Goal: Information Seeking & Learning: Check status

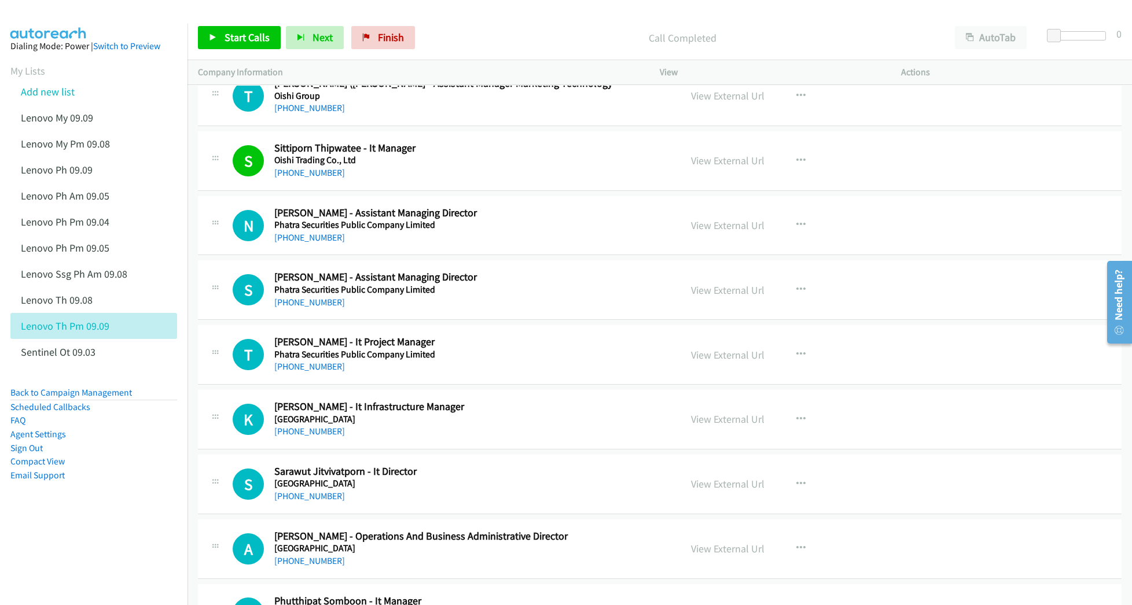
scroll to position [13114, 0]
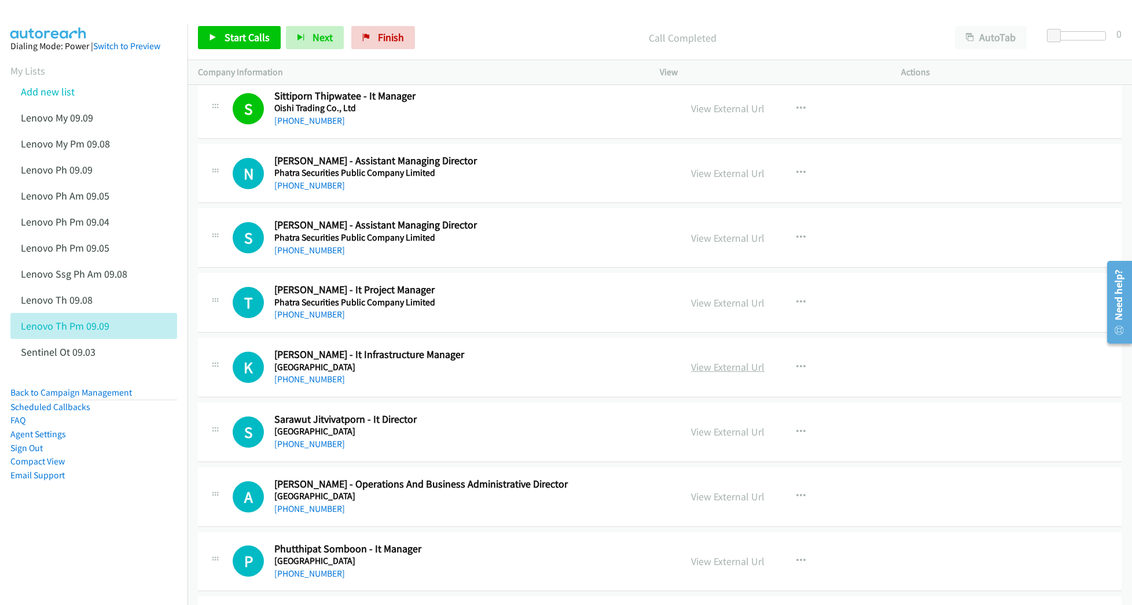
click at [711, 374] on link "View External Url" at bounding box center [727, 366] width 73 height 13
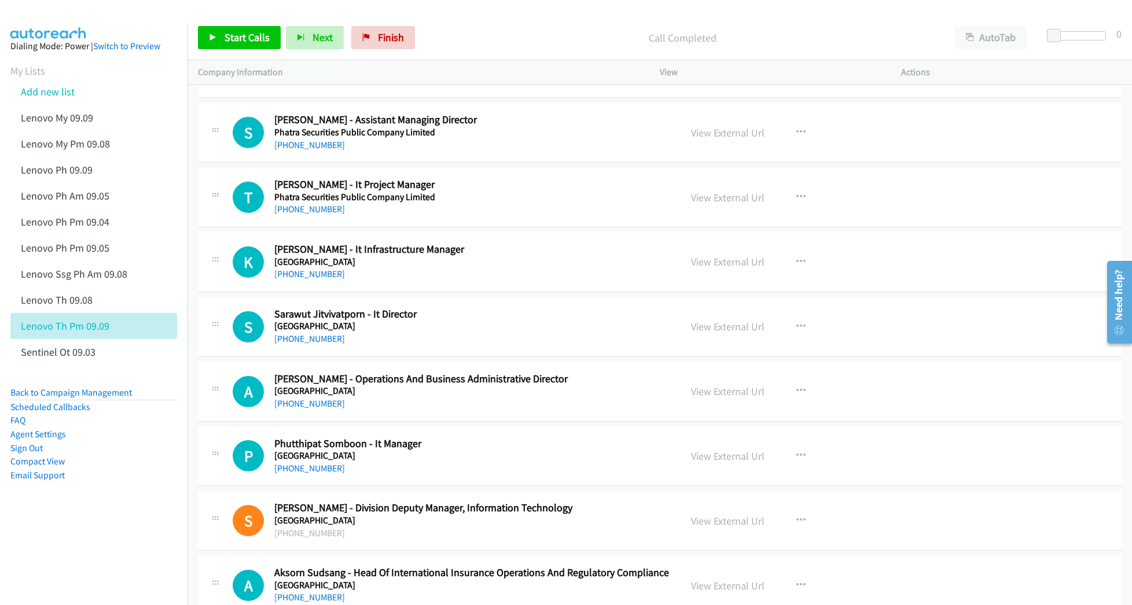
scroll to position [13269, 0]
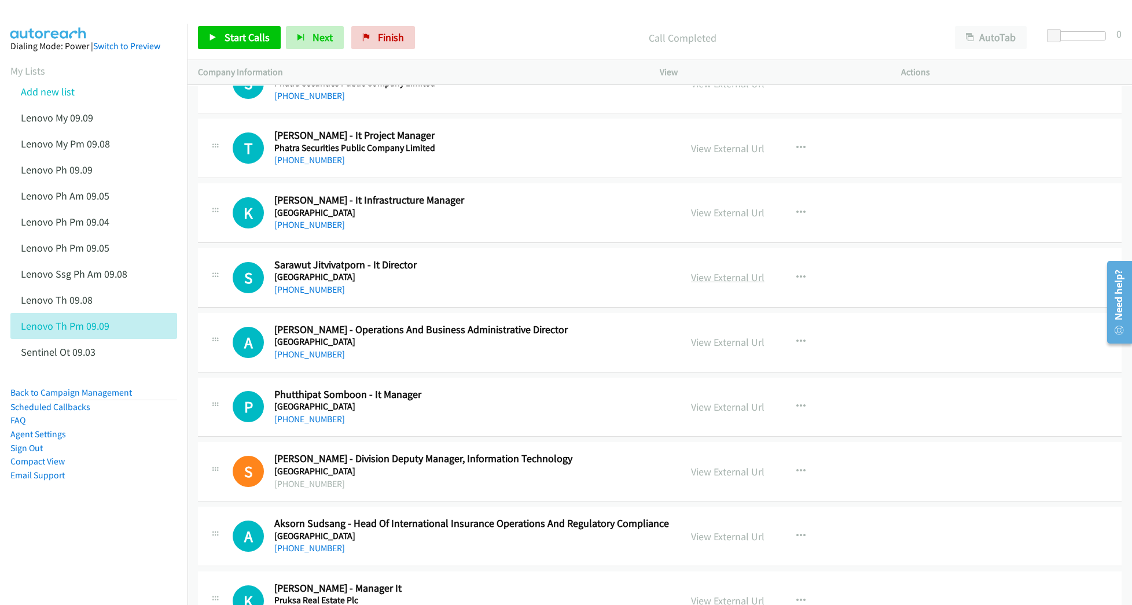
click at [713, 284] on link "View External Url" at bounding box center [727, 277] width 73 height 13
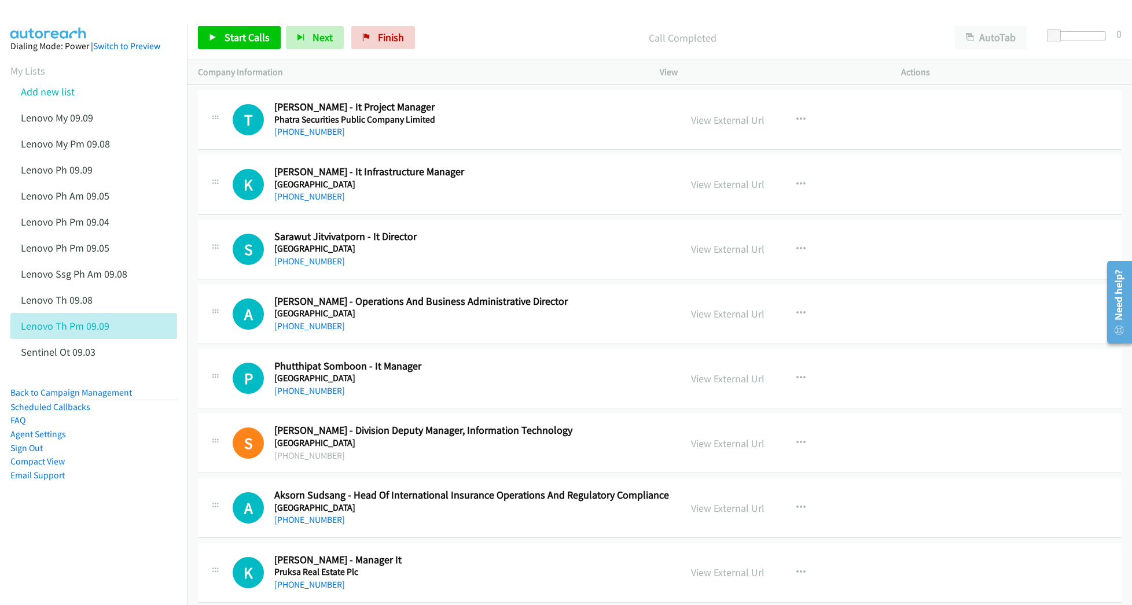
scroll to position [13346, 0]
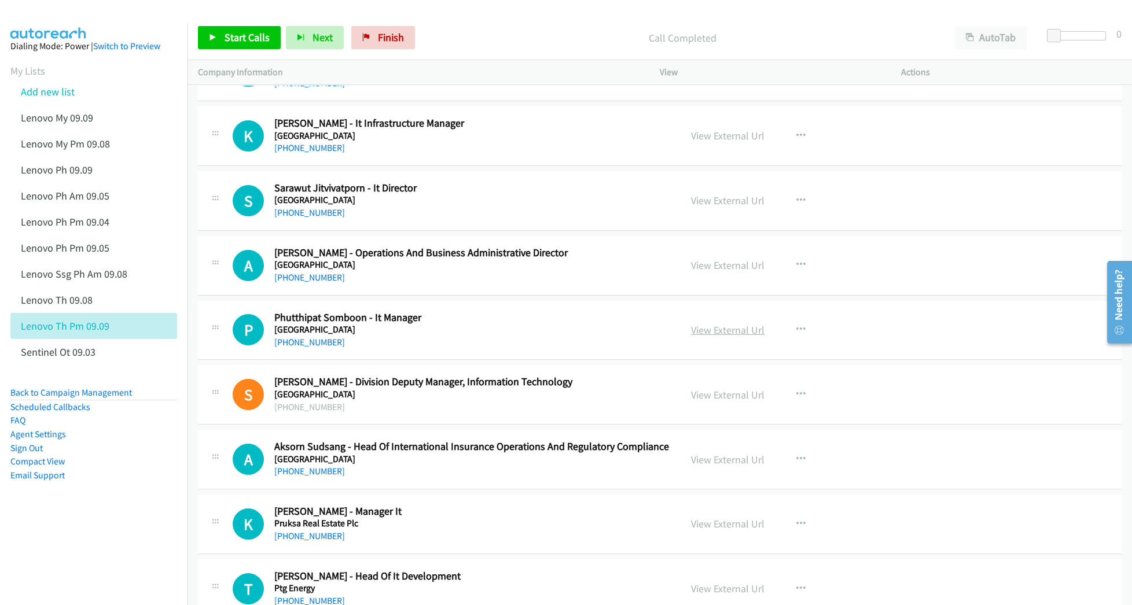
click at [706, 337] on link "View External Url" at bounding box center [727, 329] width 73 height 13
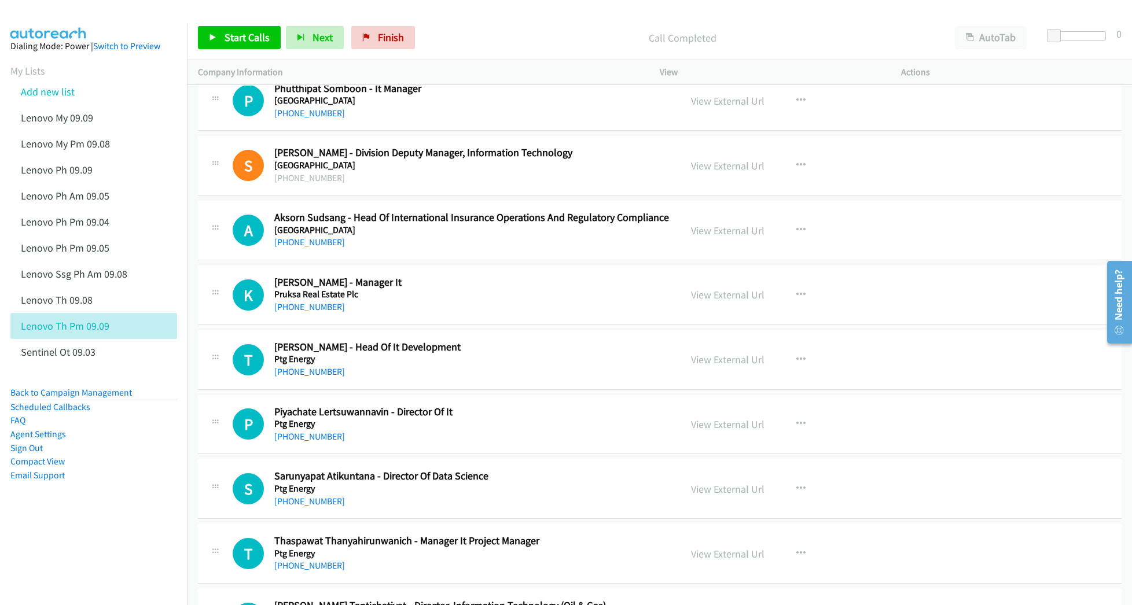
scroll to position [13577, 0]
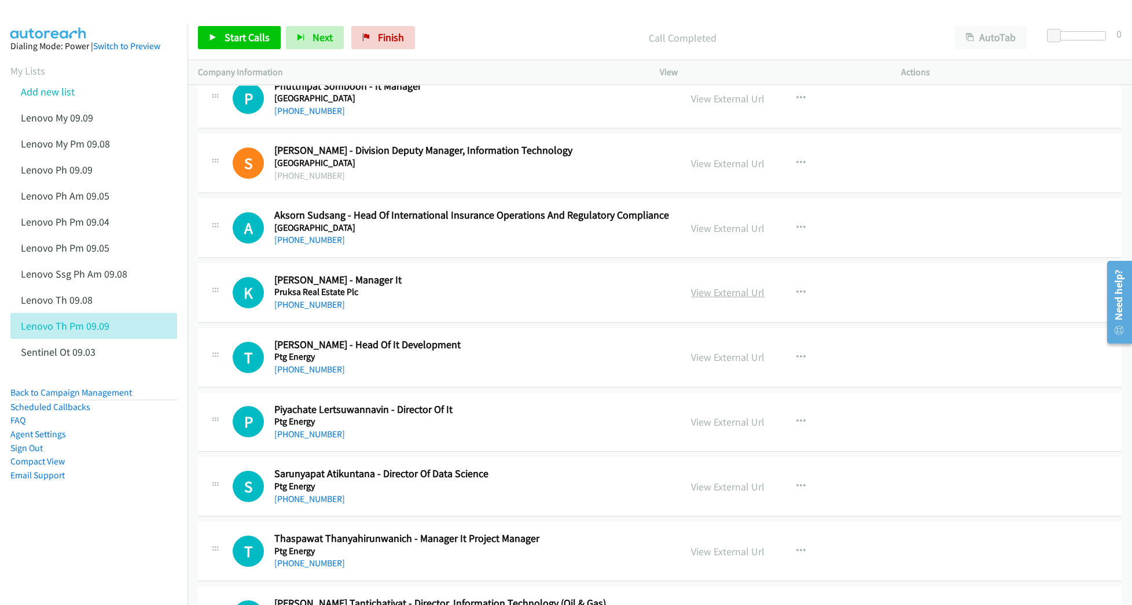
click at [709, 299] on link "View External Url" at bounding box center [727, 292] width 73 height 13
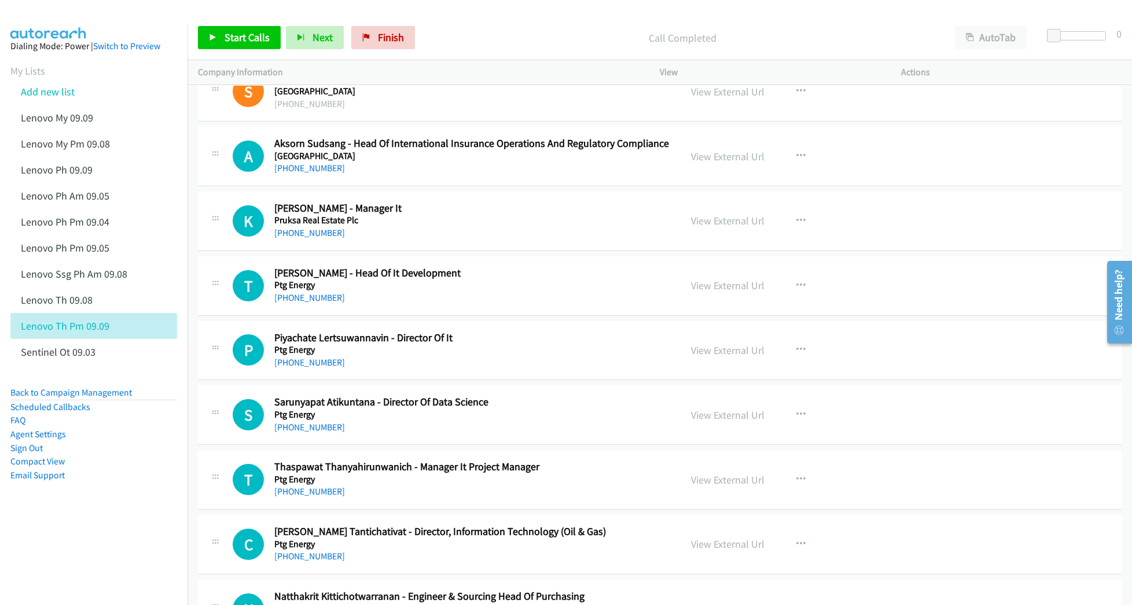
scroll to position [13655, 0]
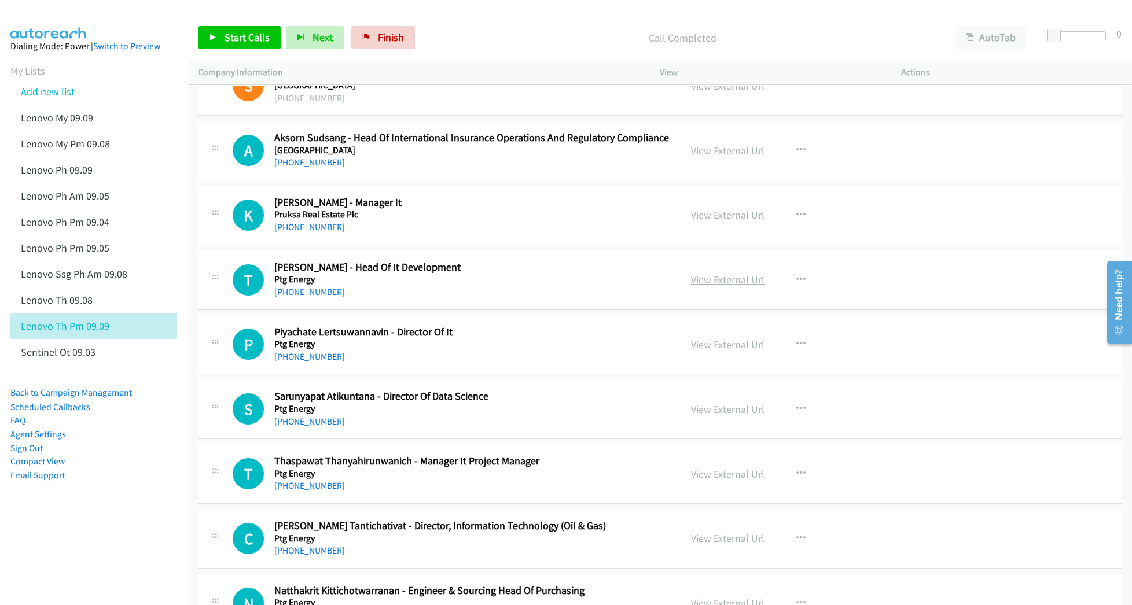
click at [711, 286] on link "View External Url" at bounding box center [727, 279] width 73 height 13
click at [707, 351] on link "View External Url" at bounding box center [727, 344] width 73 height 13
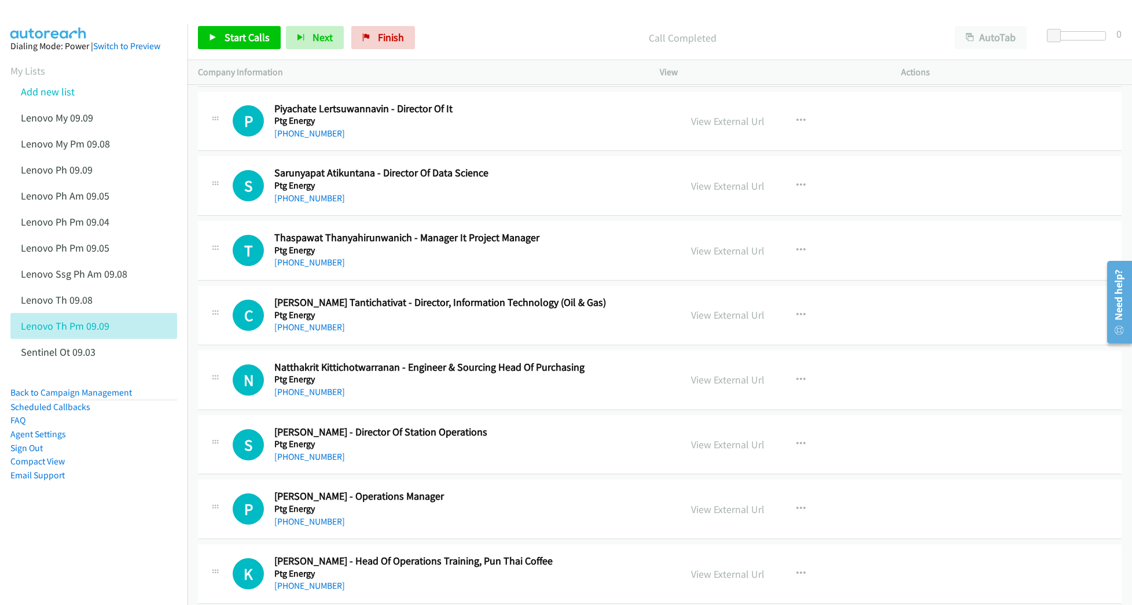
scroll to position [13886, 0]
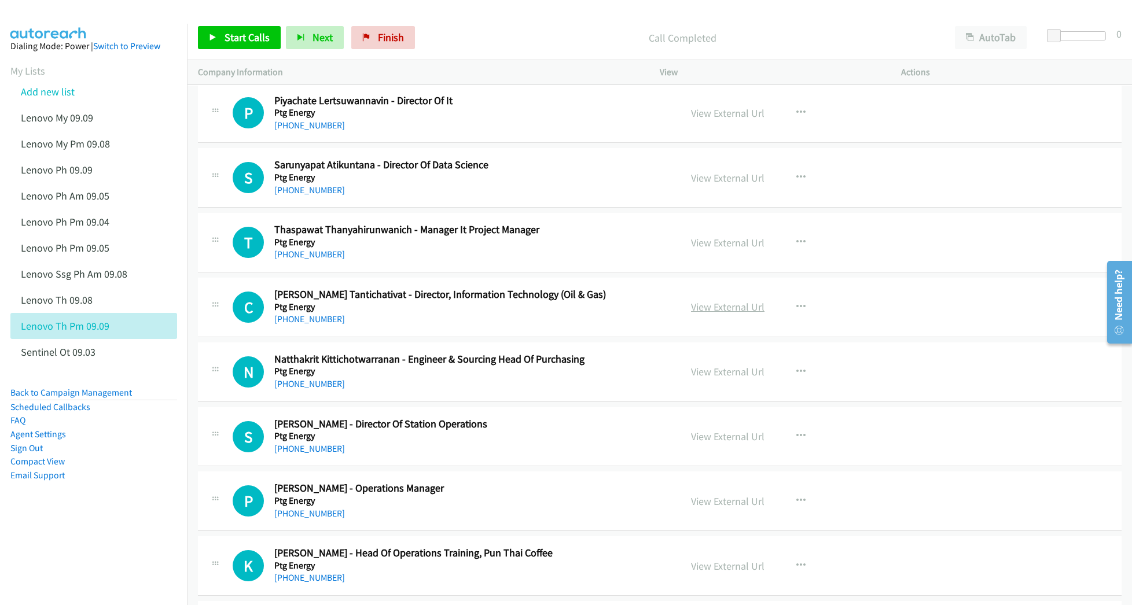
click at [711, 314] on link "View External Url" at bounding box center [727, 306] width 73 height 13
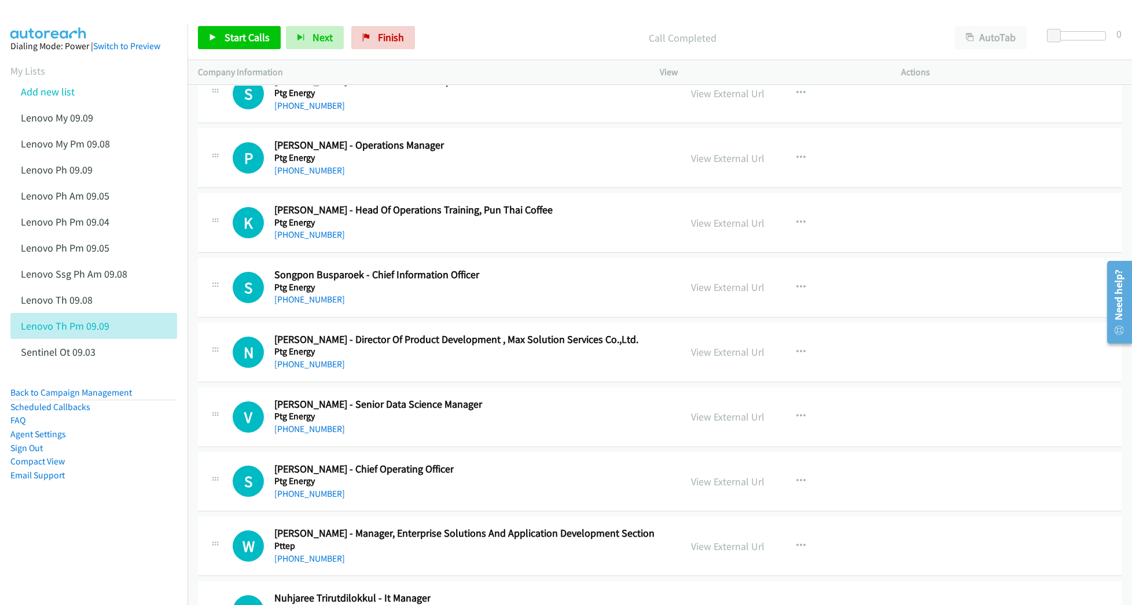
scroll to position [14271, 0]
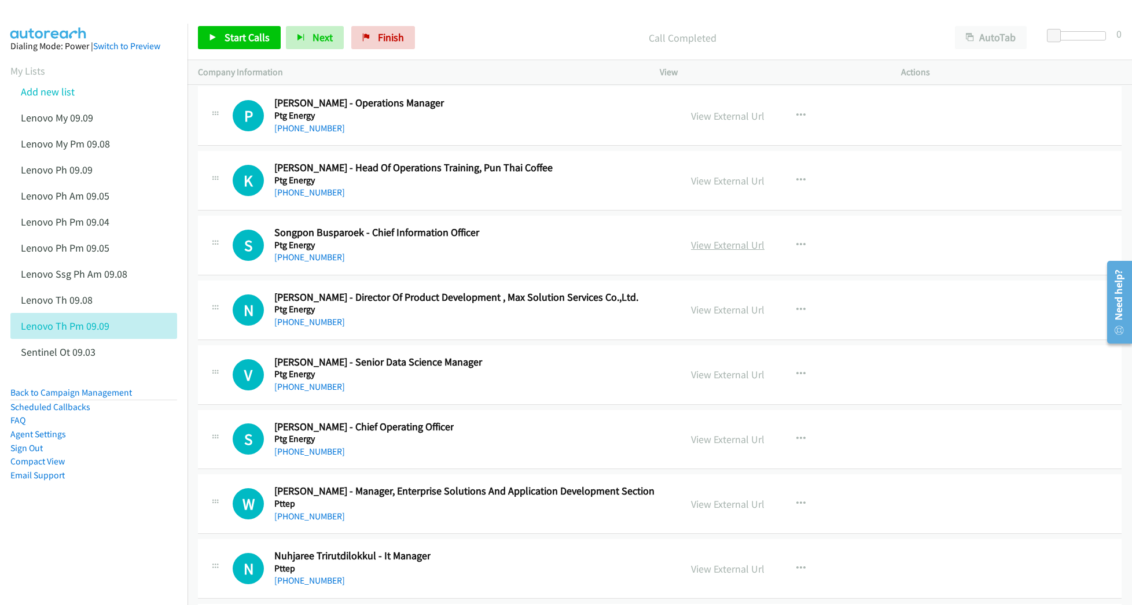
click at [716, 252] on link "View External Url" at bounding box center [727, 244] width 73 height 13
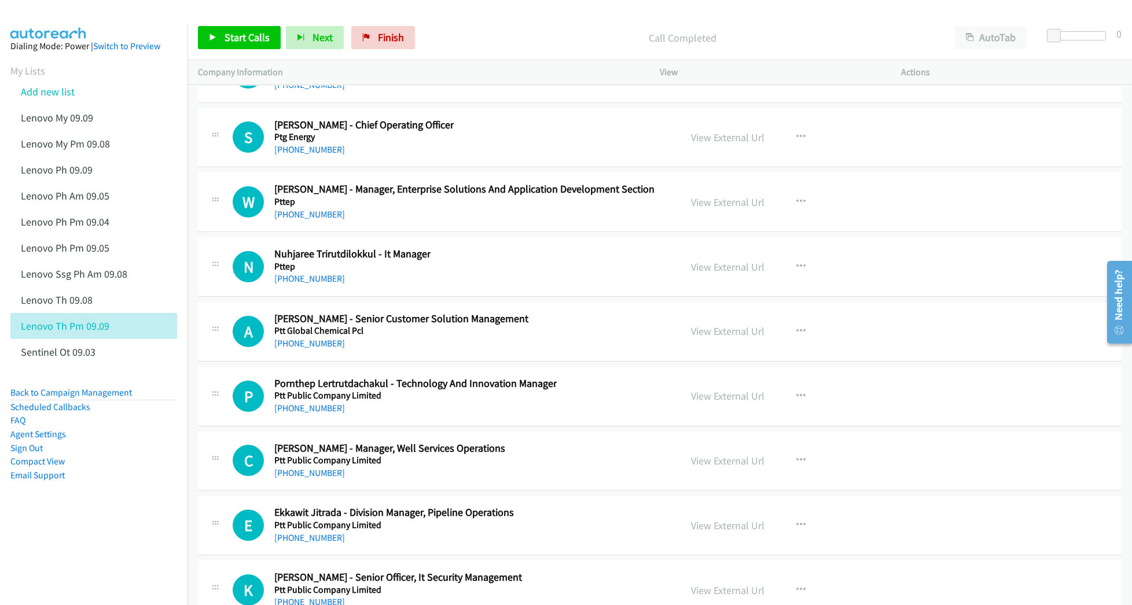
scroll to position [14580, 0]
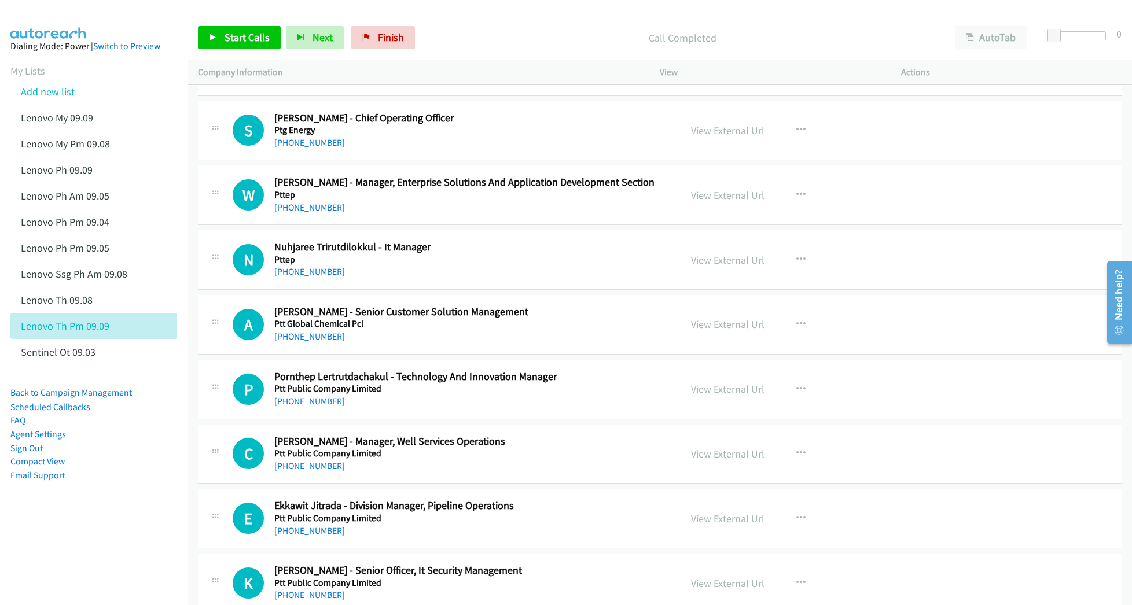
click at [704, 202] on link "View External Url" at bounding box center [727, 195] width 73 height 13
click at [699, 267] on link "View External Url" at bounding box center [727, 259] width 73 height 13
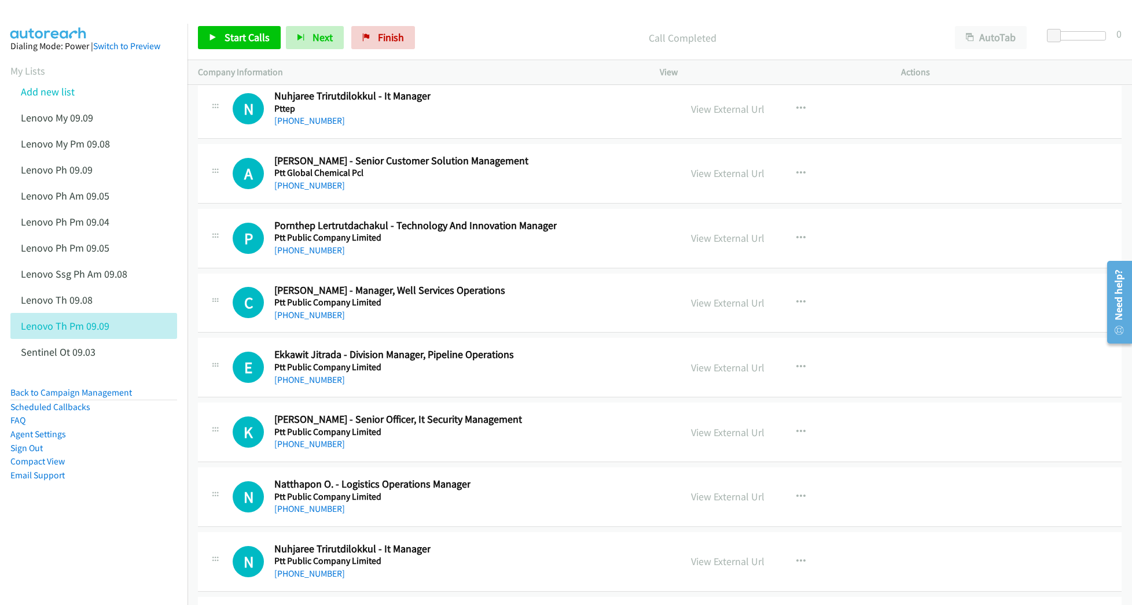
scroll to position [14734, 0]
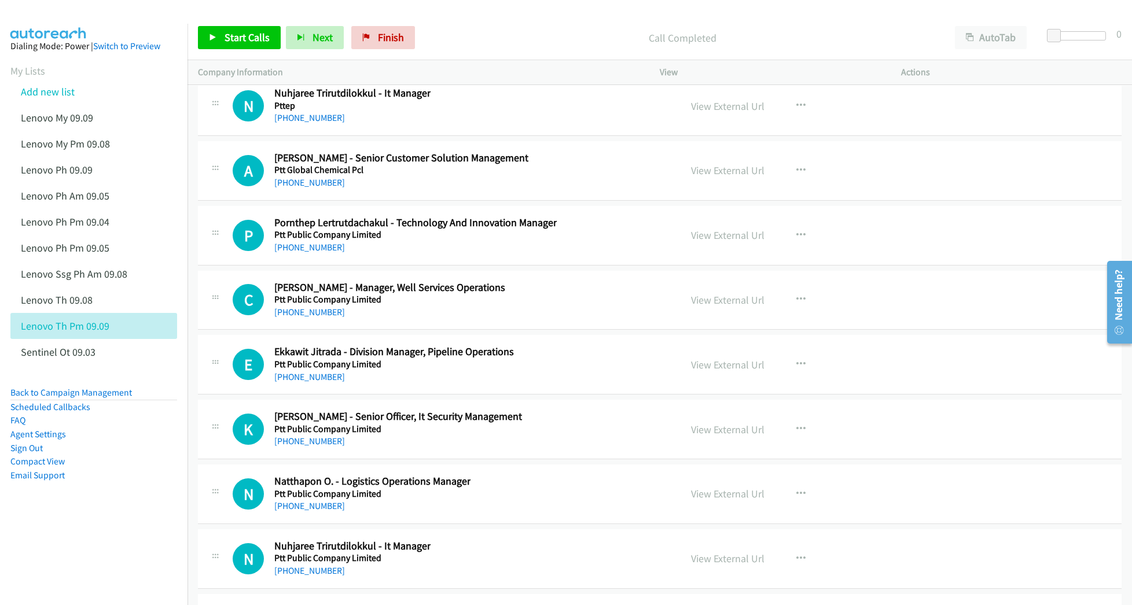
drag, startPoint x: 704, startPoint y: 278, endPoint x: 581, endPoint y: 308, distance: 126.2
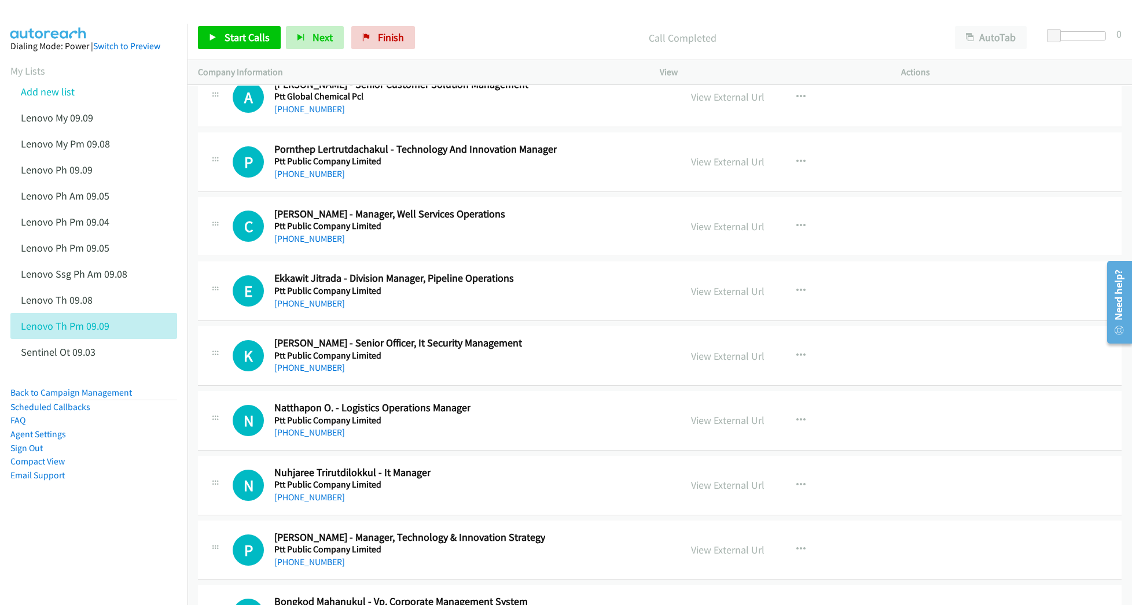
scroll to position [14812, 0]
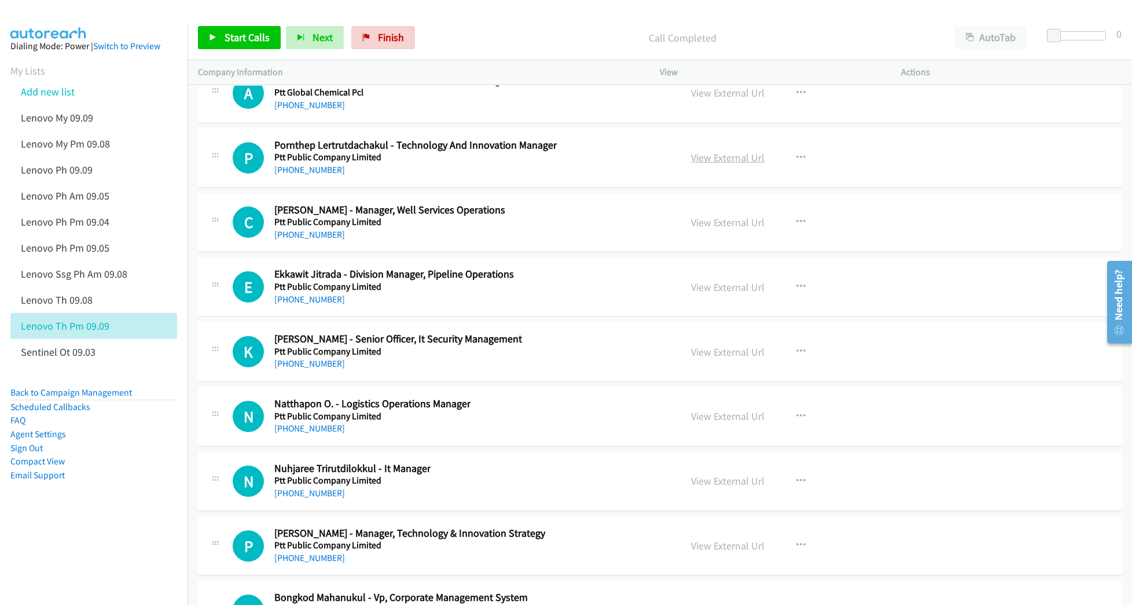
click at [699, 164] on link "View External Url" at bounding box center [727, 157] width 73 height 13
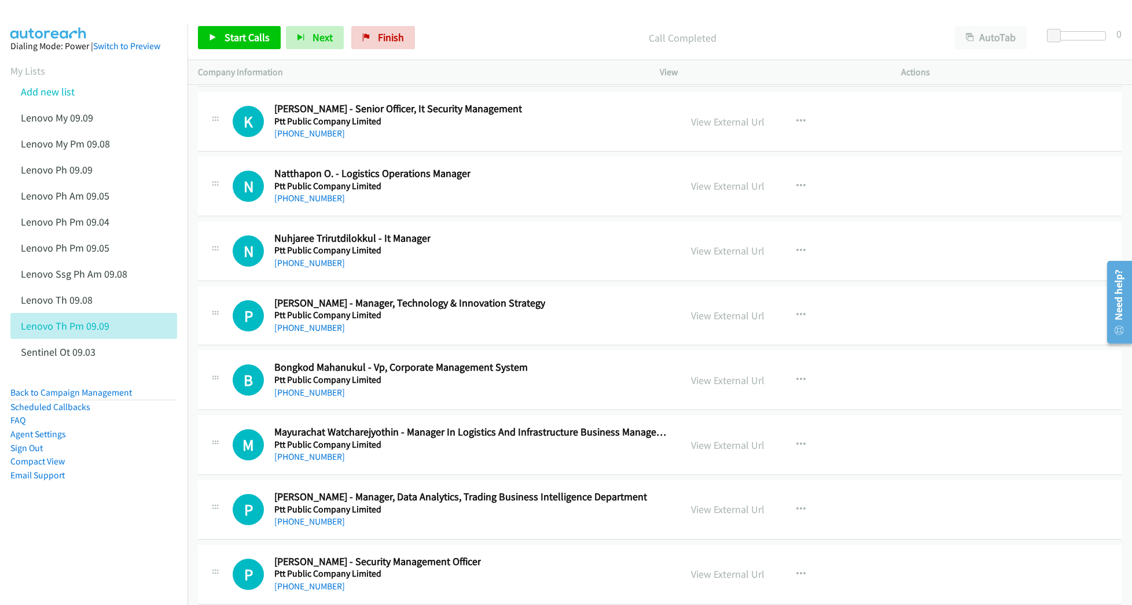
scroll to position [15043, 0]
click at [712, 256] on link "View External Url" at bounding box center [727, 249] width 73 height 13
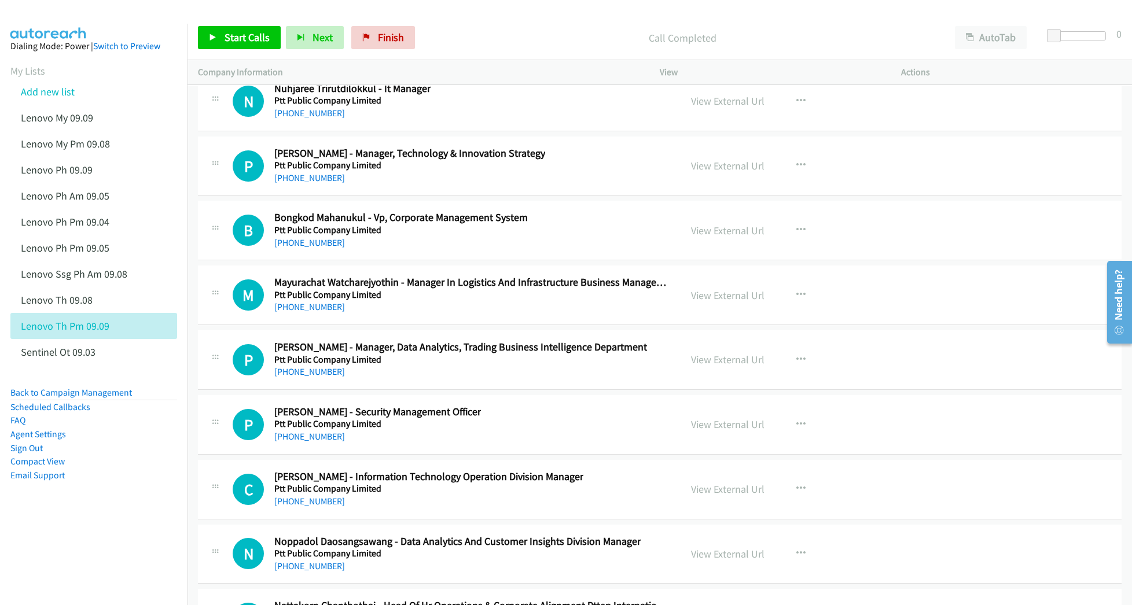
scroll to position [15197, 0]
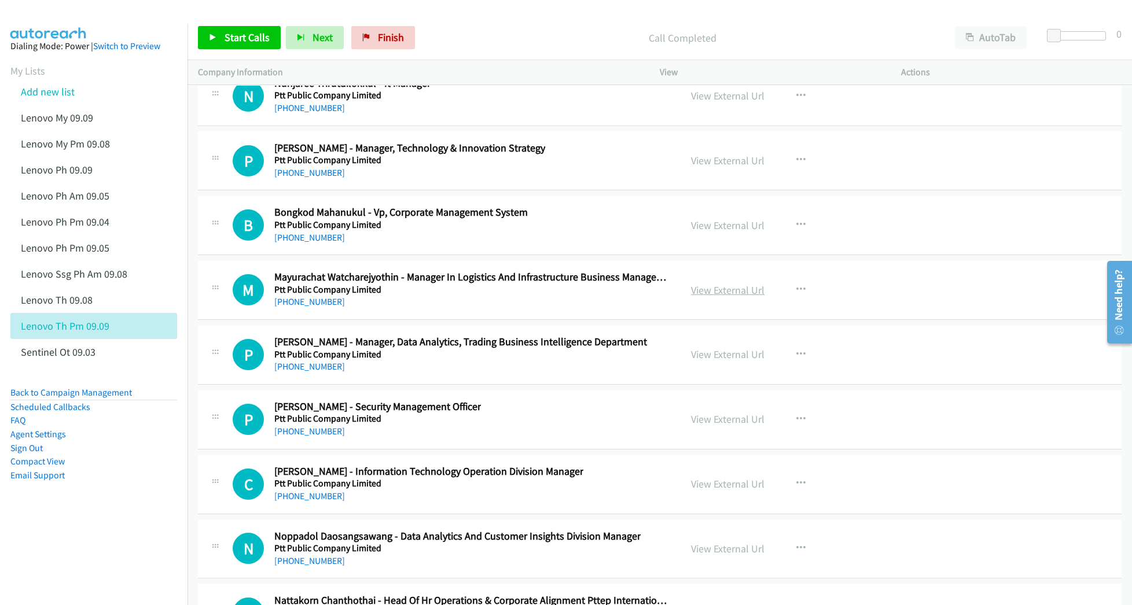
click at [702, 297] on link "View External Url" at bounding box center [727, 290] width 73 height 13
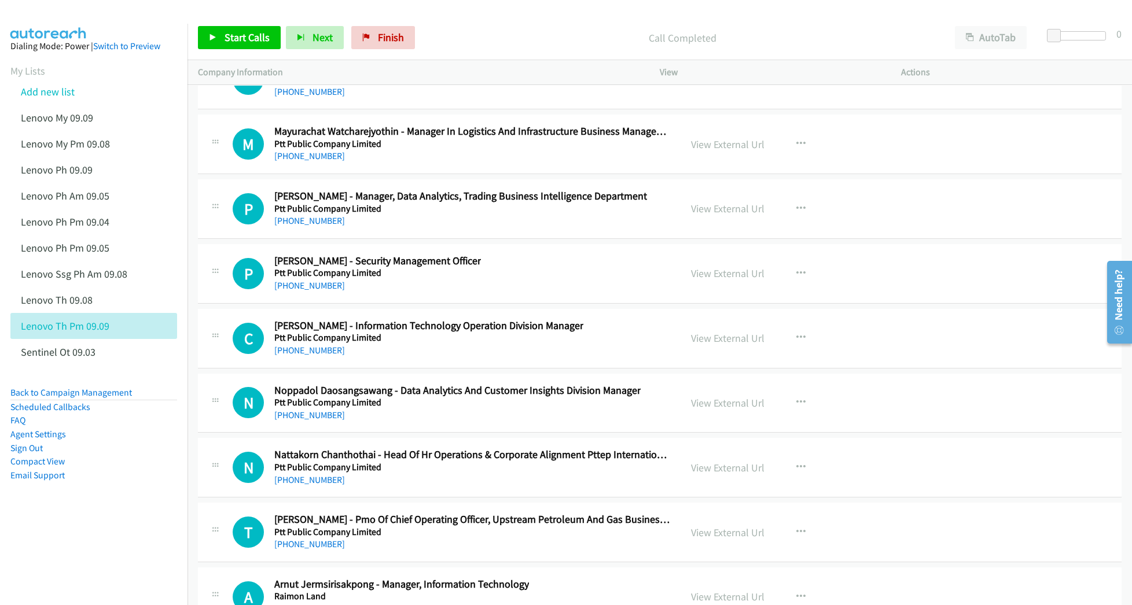
scroll to position [15352, 0]
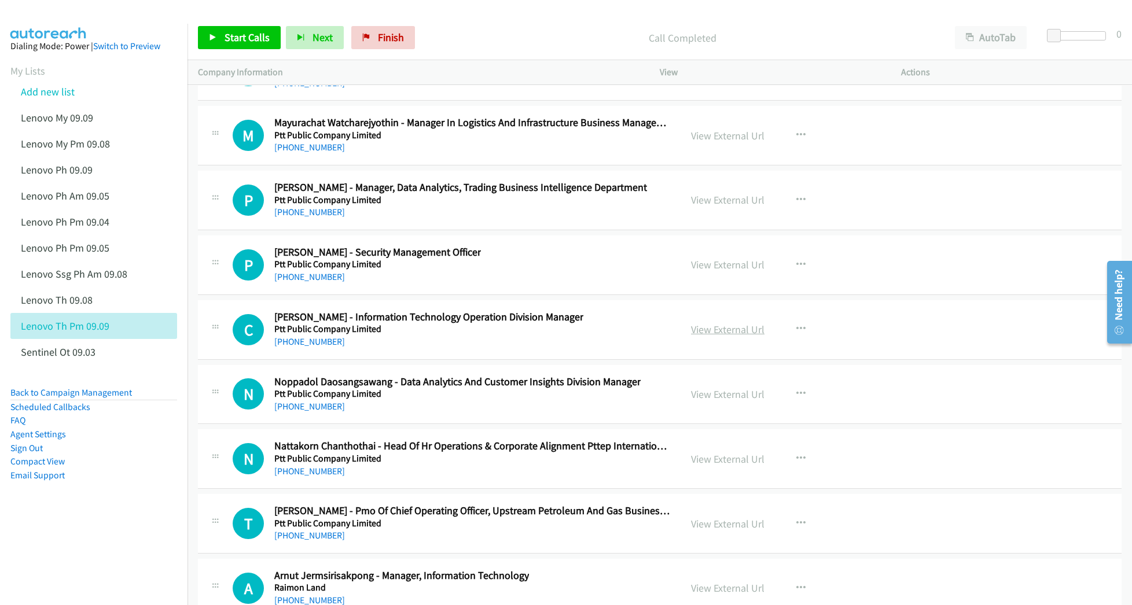
click at [713, 336] on link "View External Url" at bounding box center [727, 329] width 73 height 13
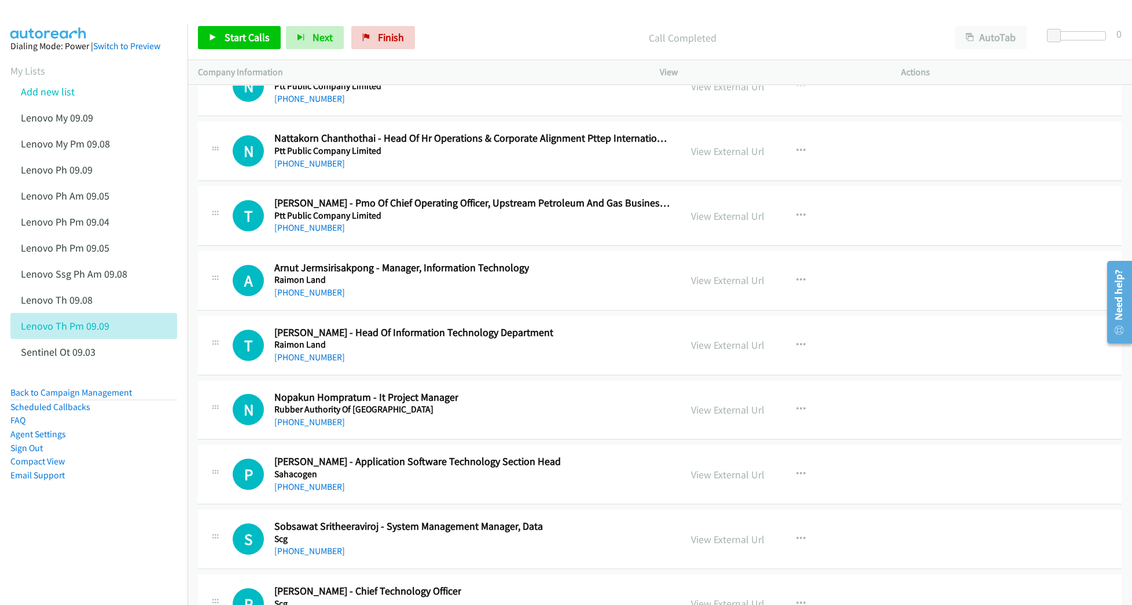
scroll to position [15660, 0]
click at [711, 286] on link "View External Url" at bounding box center [727, 279] width 73 height 13
click at [716, 351] on link "View External Url" at bounding box center [727, 344] width 73 height 13
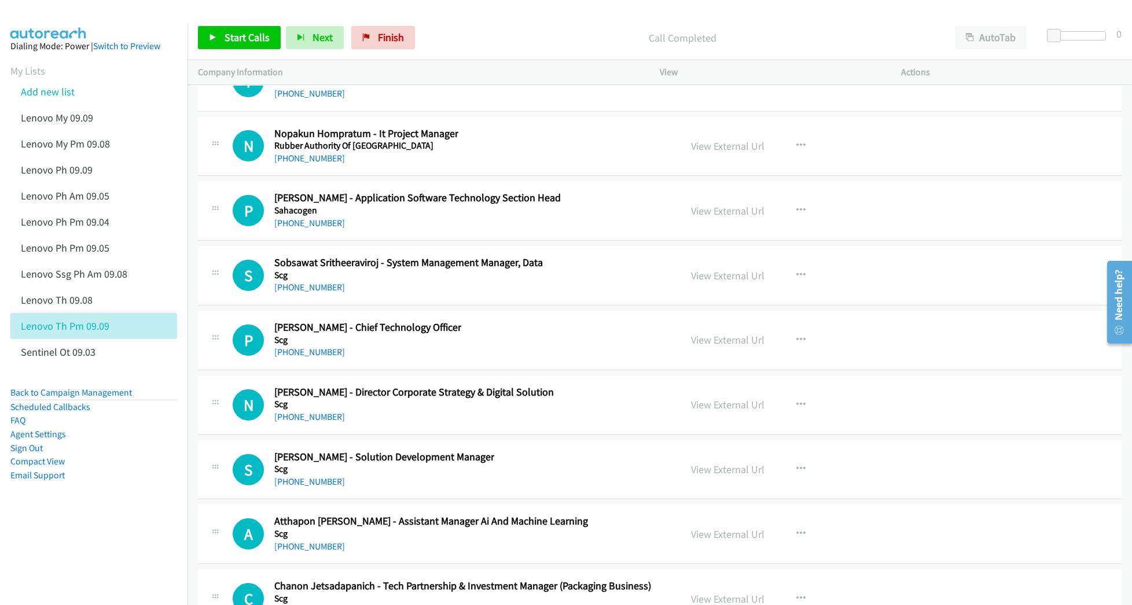
scroll to position [15969, 0]
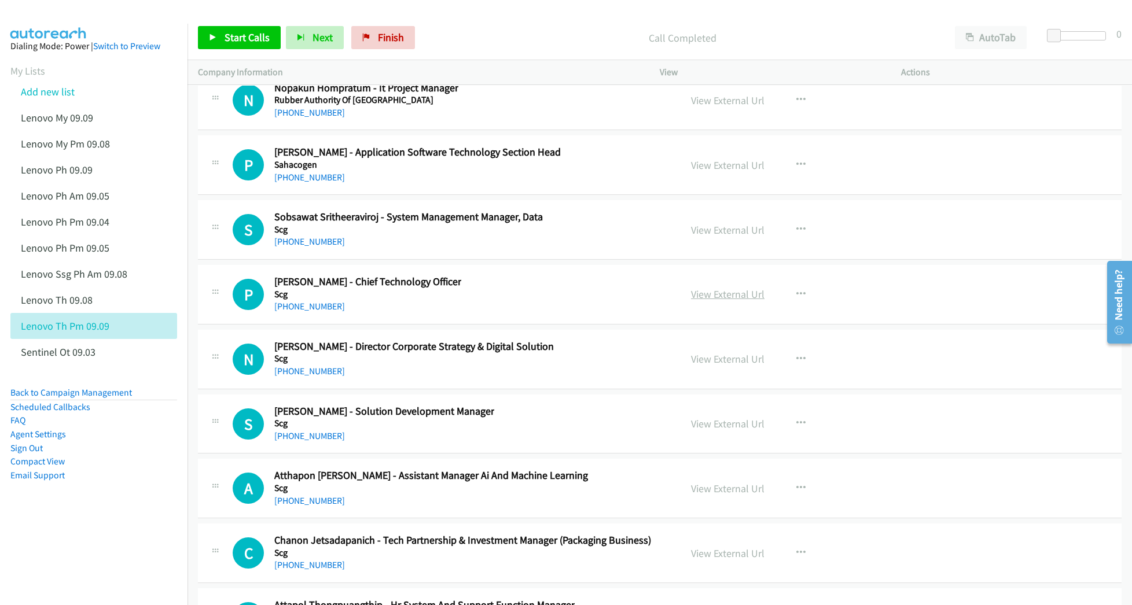
click at [718, 301] on link "View External Url" at bounding box center [727, 294] width 73 height 13
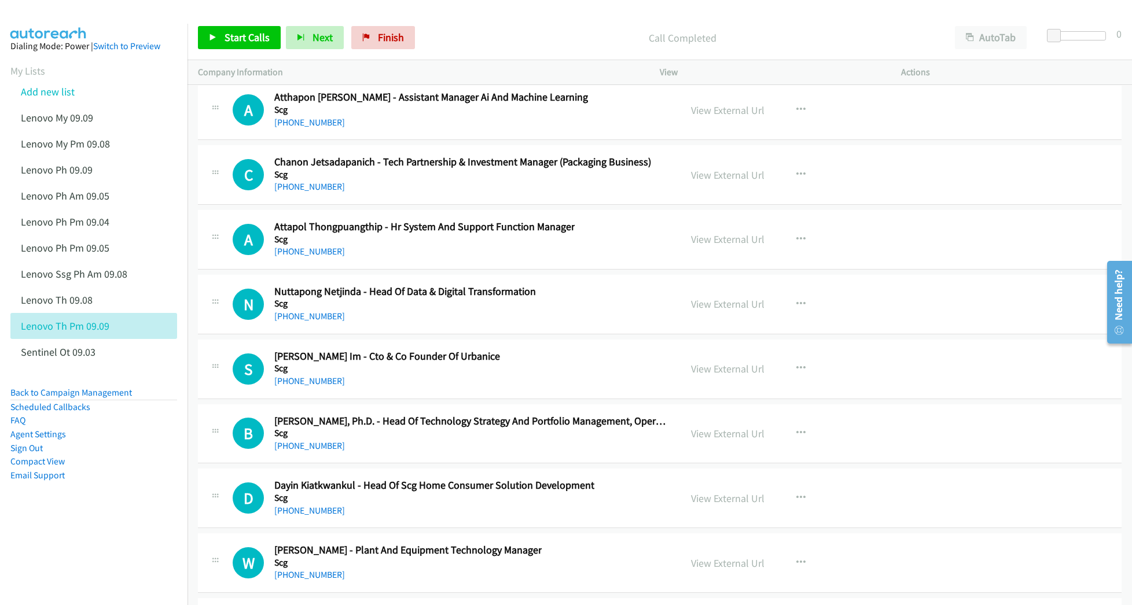
scroll to position [16354, 0]
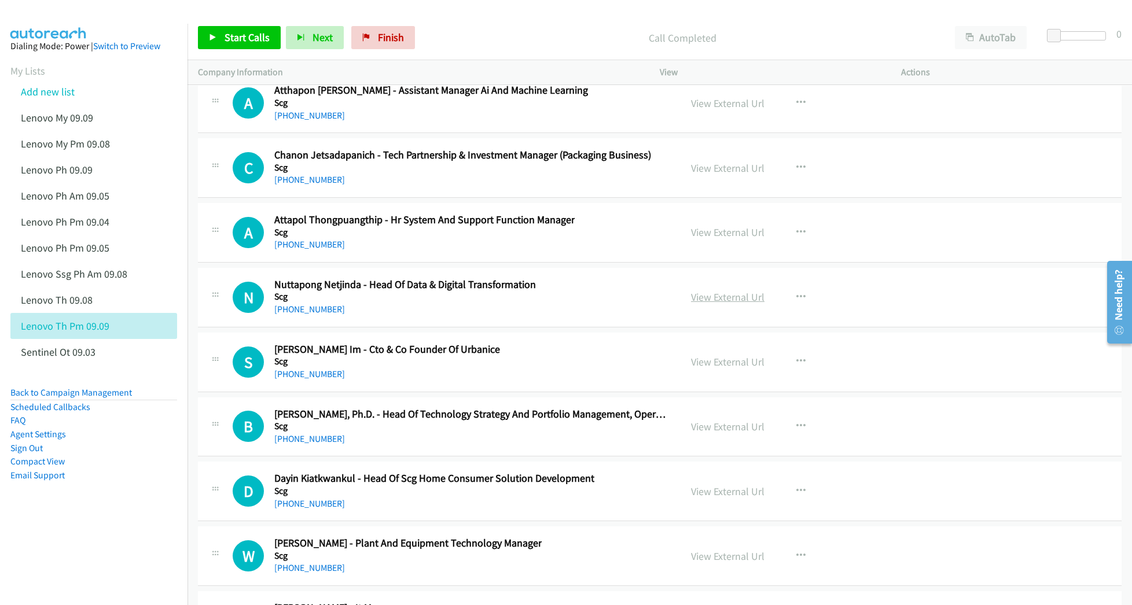
click at [700, 304] on link "View External Url" at bounding box center [727, 296] width 73 height 13
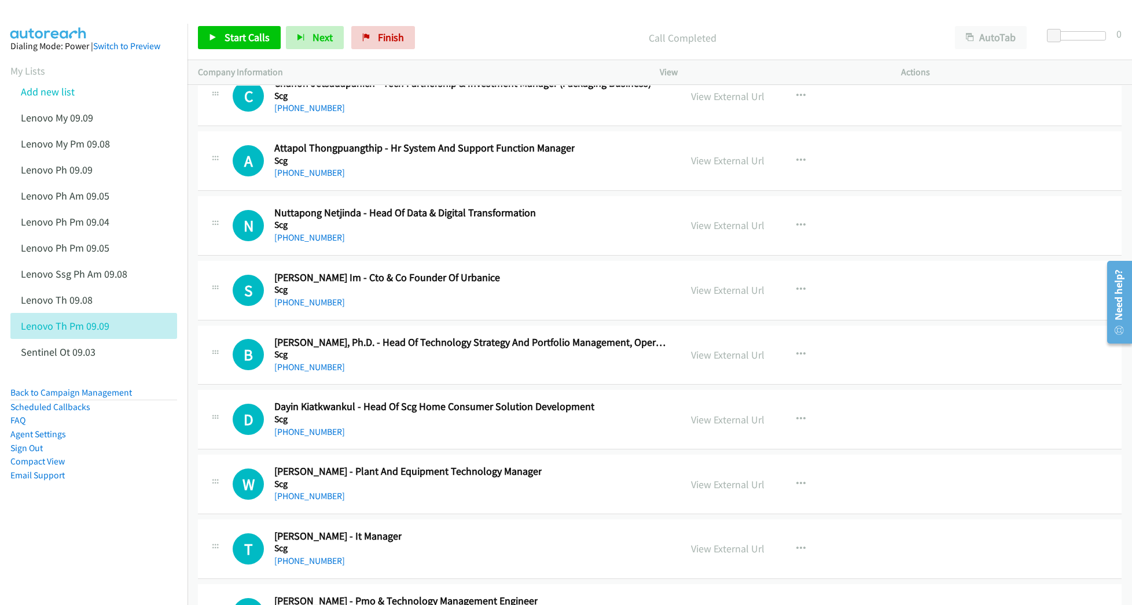
scroll to position [16432, 0]
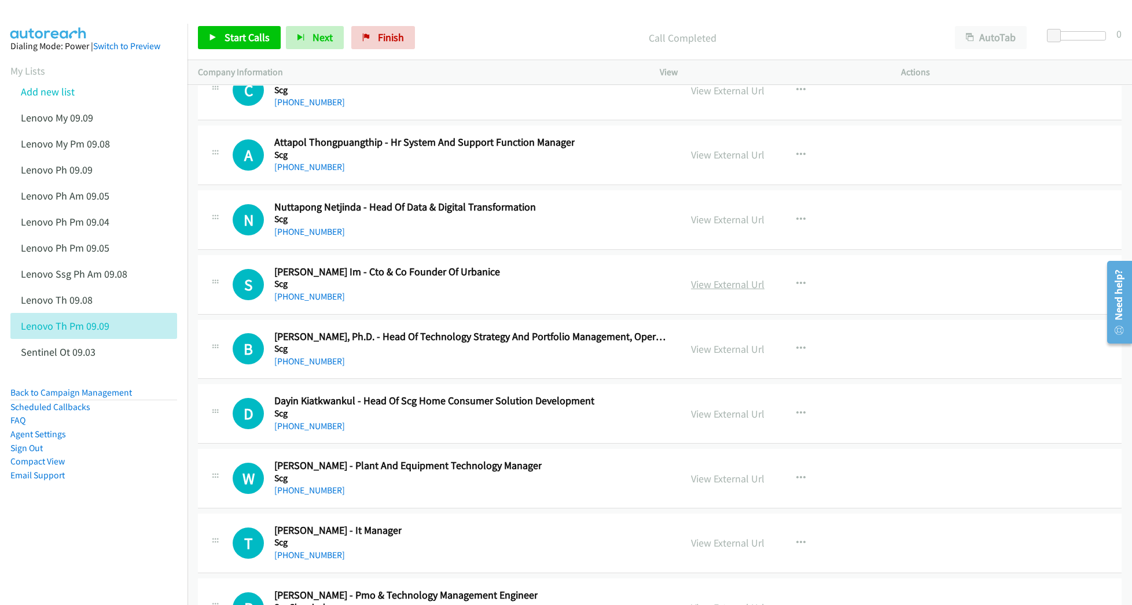
click at [705, 291] on link "View External Url" at bounding box center [727, 284] width 73 height 13
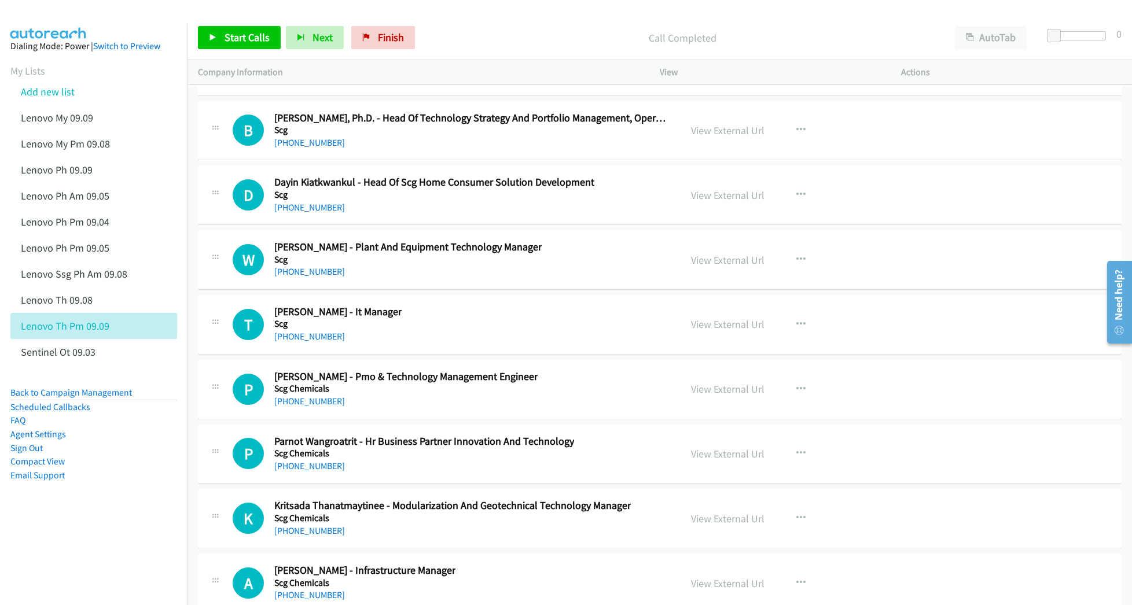
scroll to position [16663, 0]
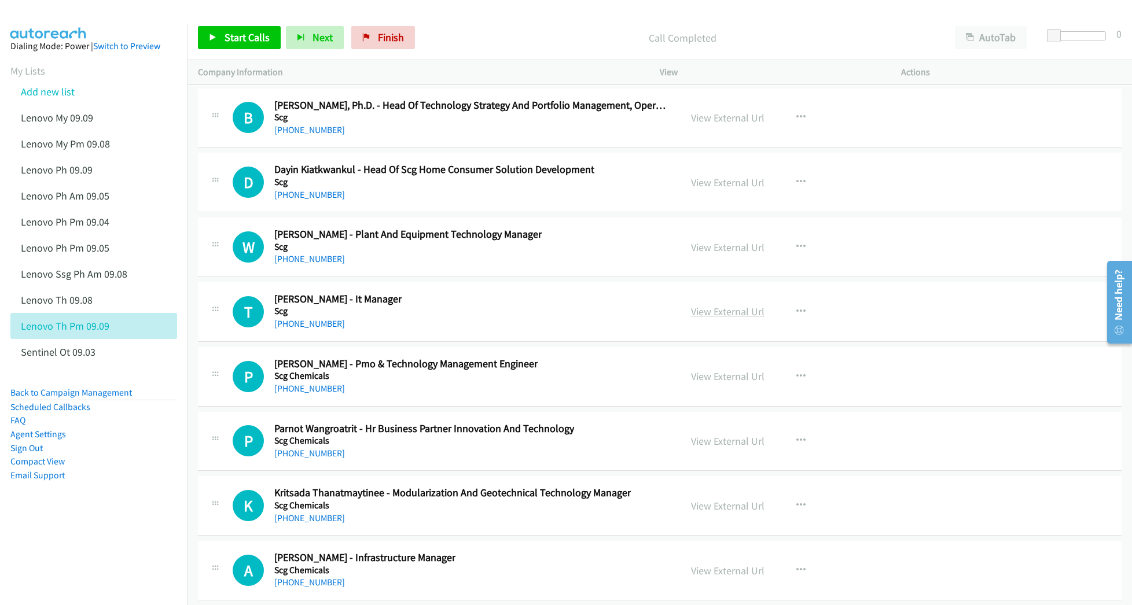
click at [720, 318] on link "View External Url" at bounding box center [727, 311] width 73 height 13
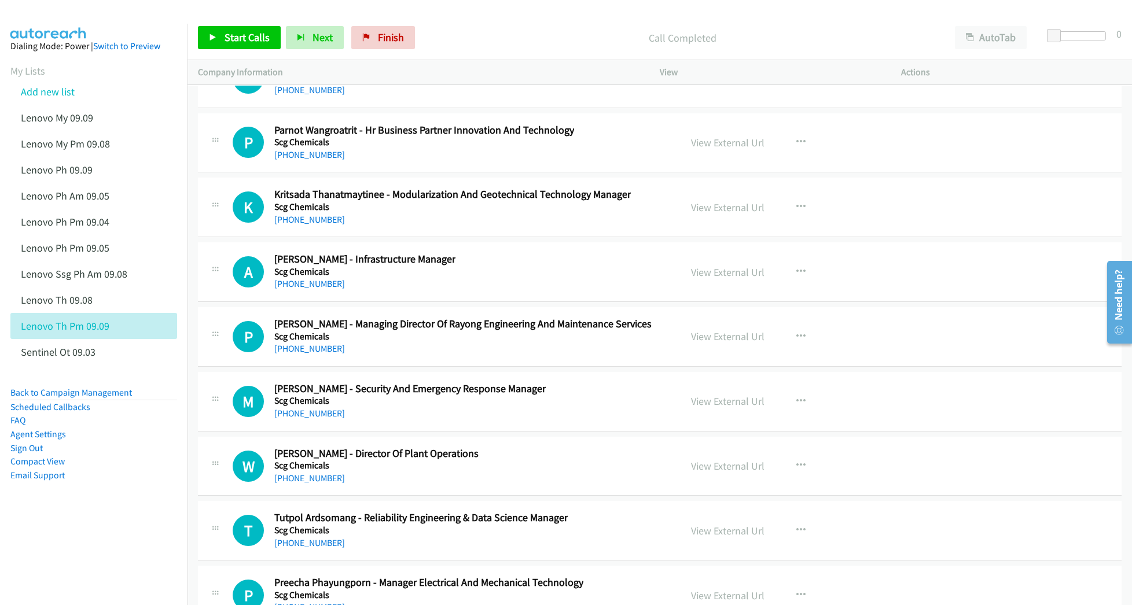
scroll to position [16972, 0]
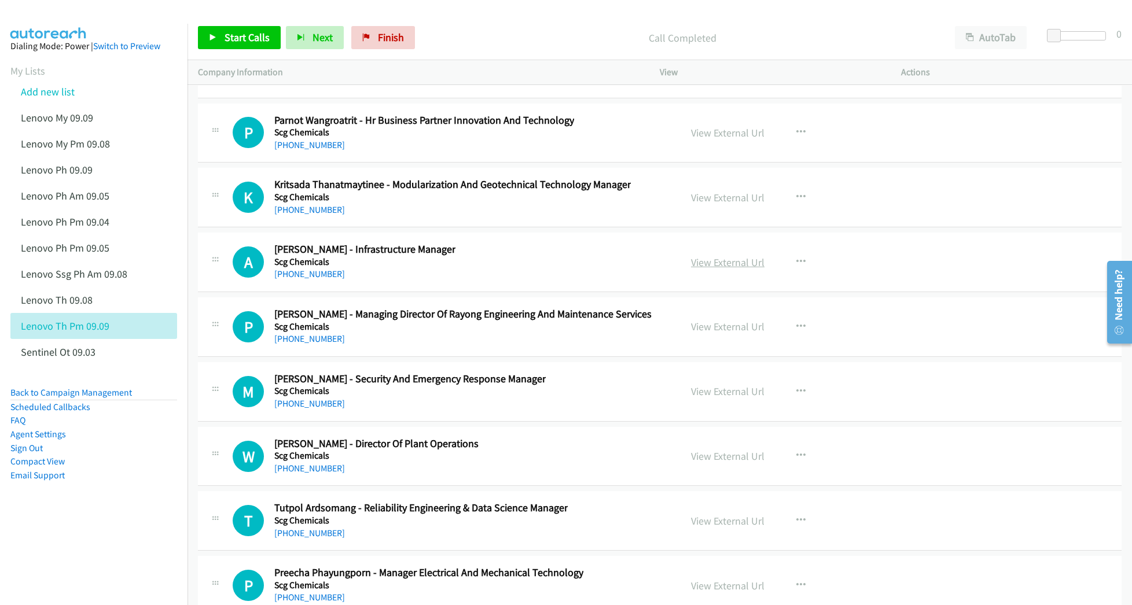
click at [719, 269] on link "View External Url" at bounding box center [727, 262] width 73 height 13
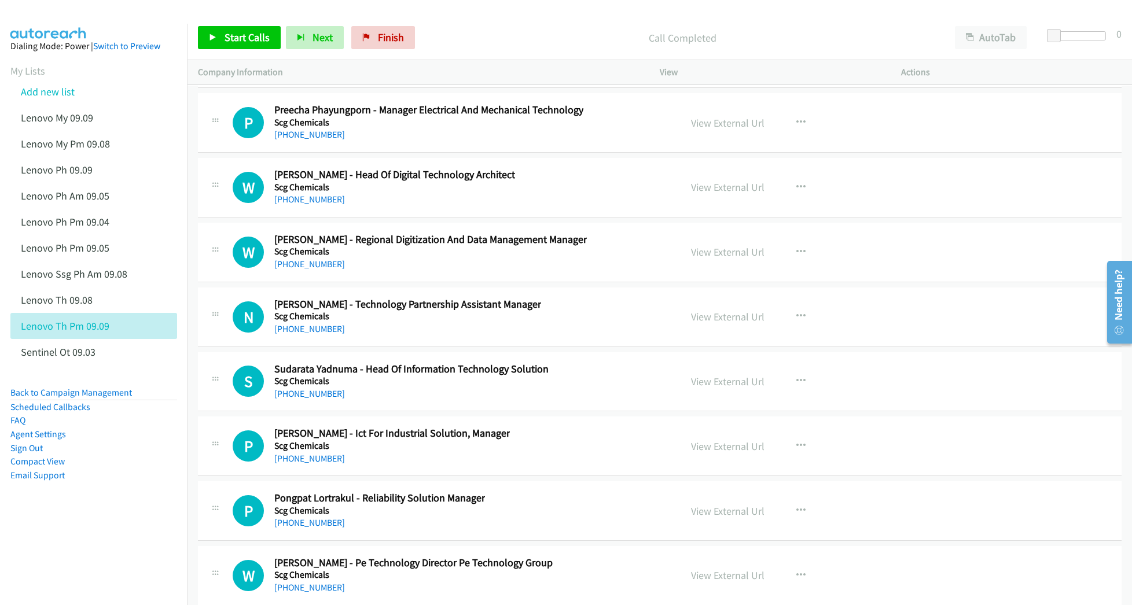
scroll to position [17512, 0]
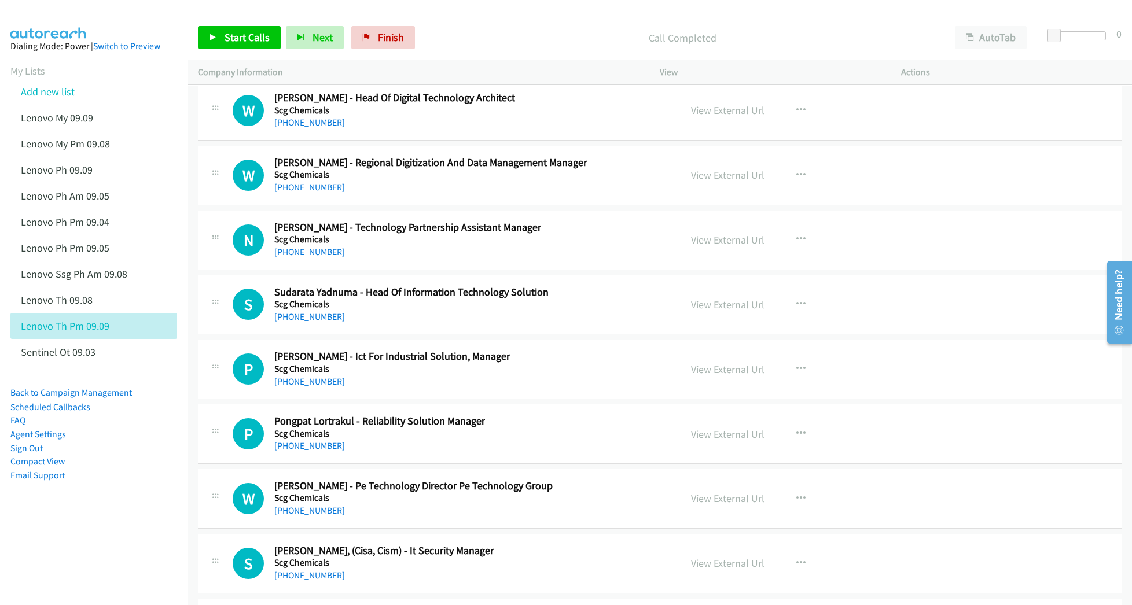
click at [695, 311] on link "View External Url" at bounding box center [727, 304] width 73 height 13
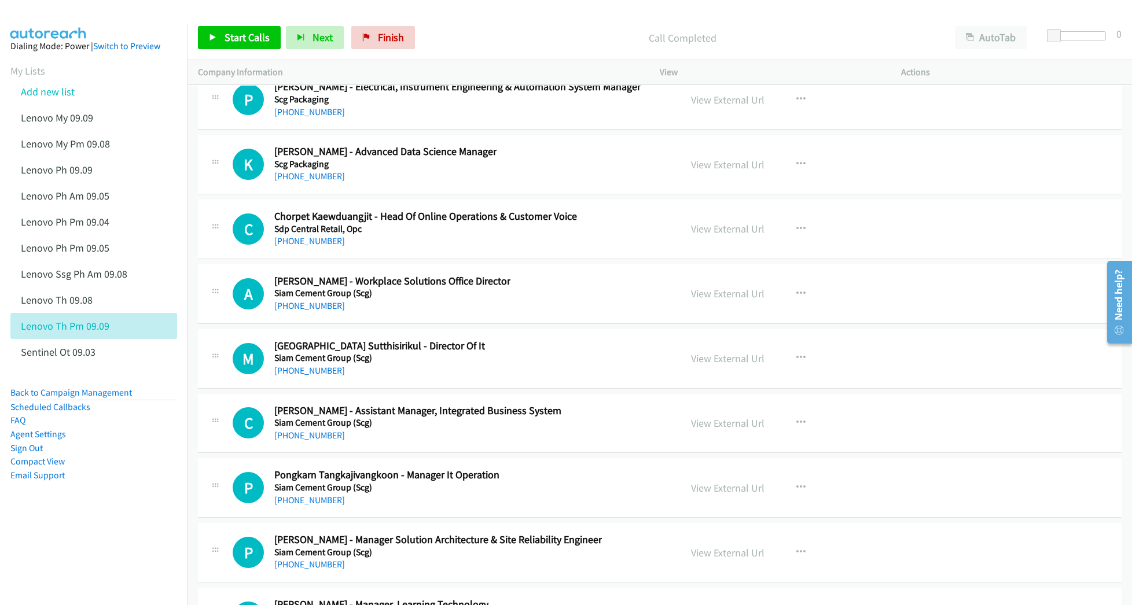
scroll to position [18437, 0]
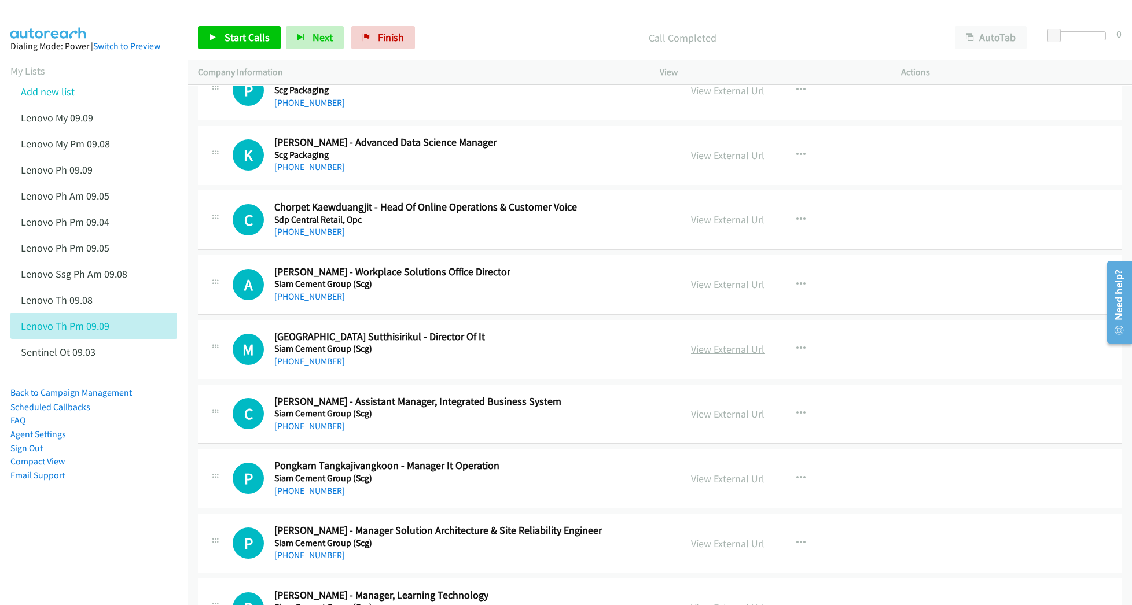
click at [713, 356] on link "View External Url" at bounding box center [727, 349] width 73 height 13
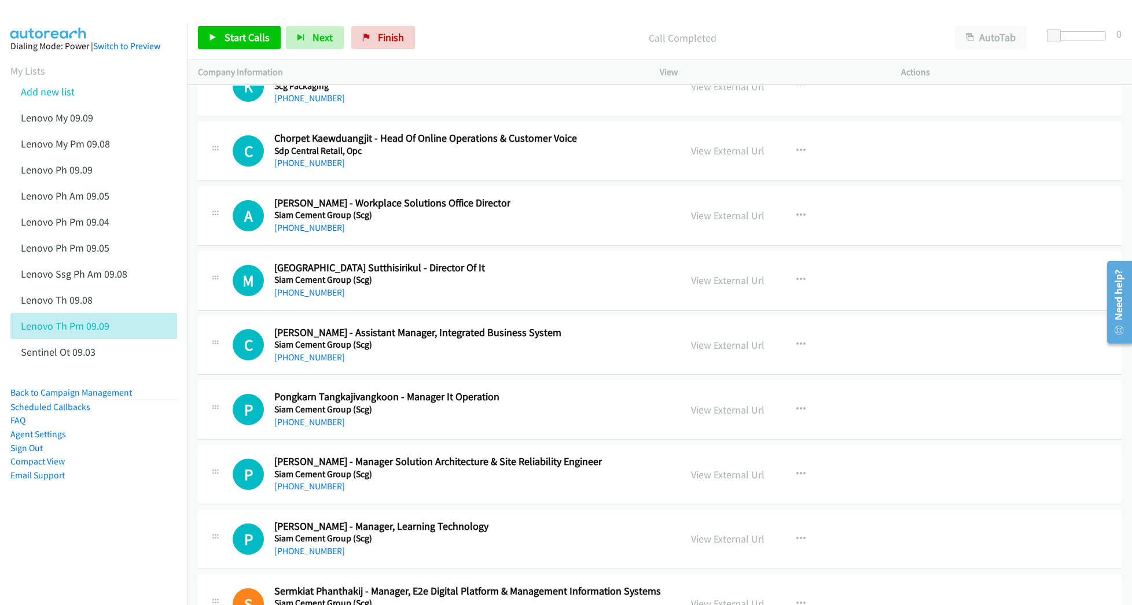
scroll to position [18515, 0]
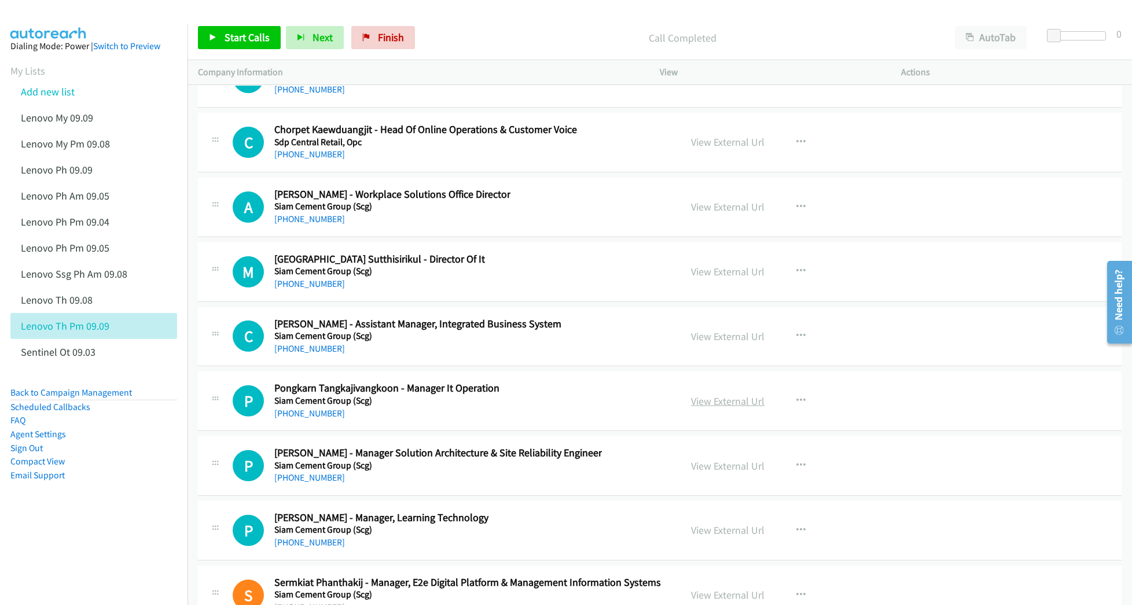
click at [699, 408] on link "View External Url" at bounding box center [727, 401] width 73 height 13
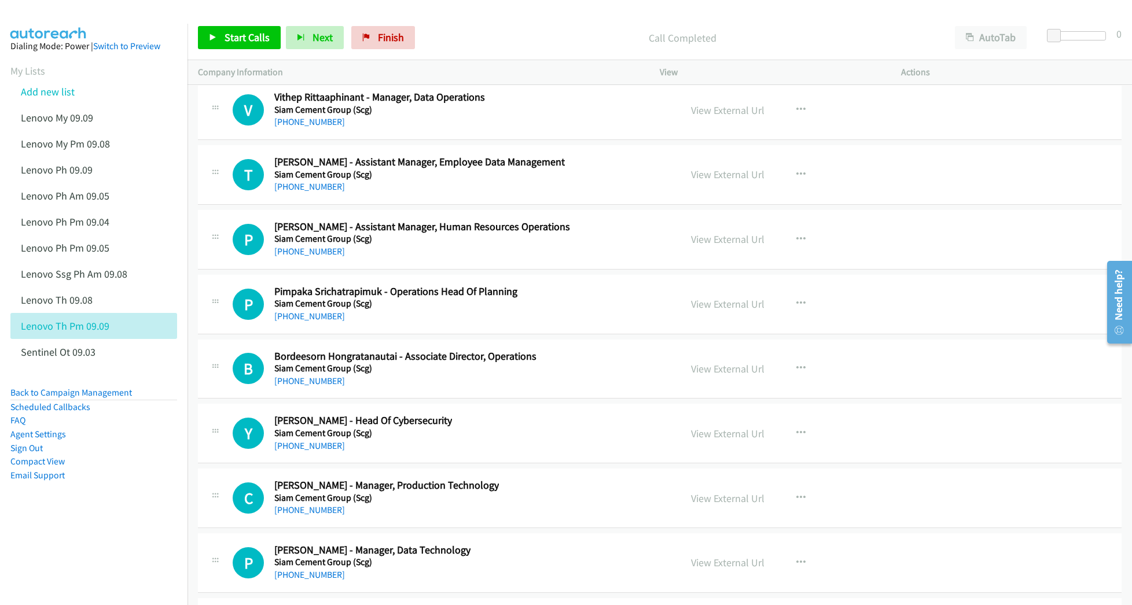
scroll to position [19594, 0]
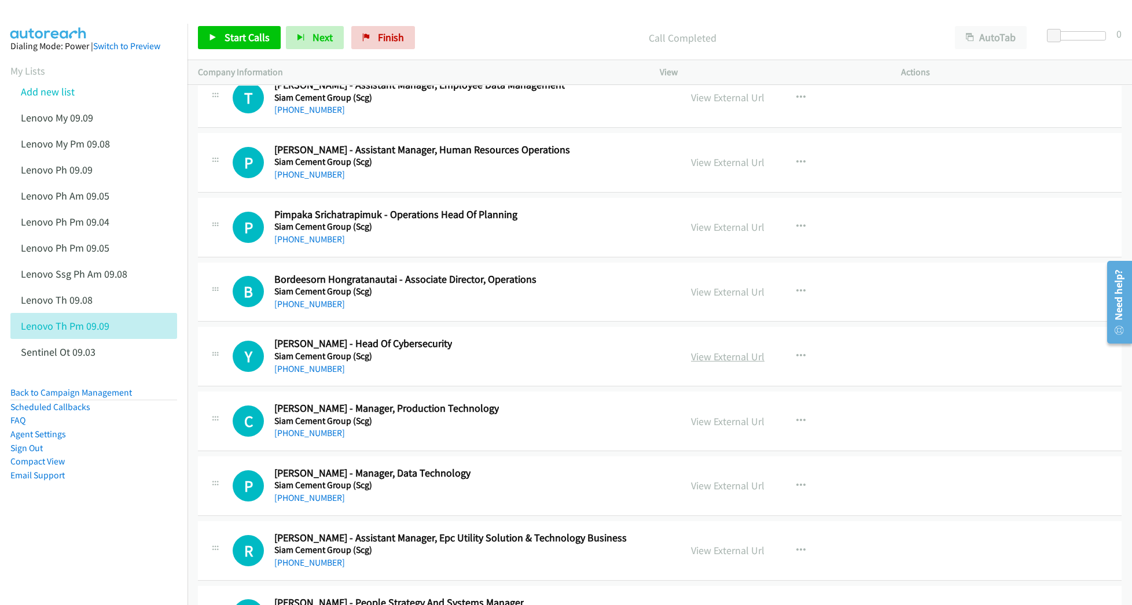
click at [717, 363] on link "View External Url" at bounding box center [727, 356] width 73 height 13
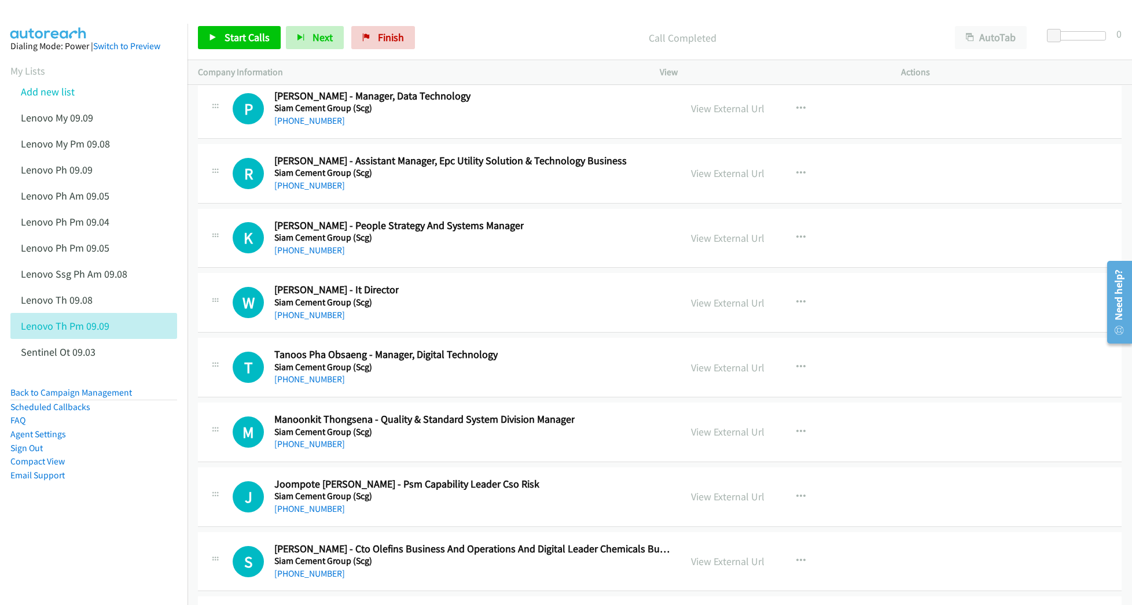
scroll to position [19980, 0]
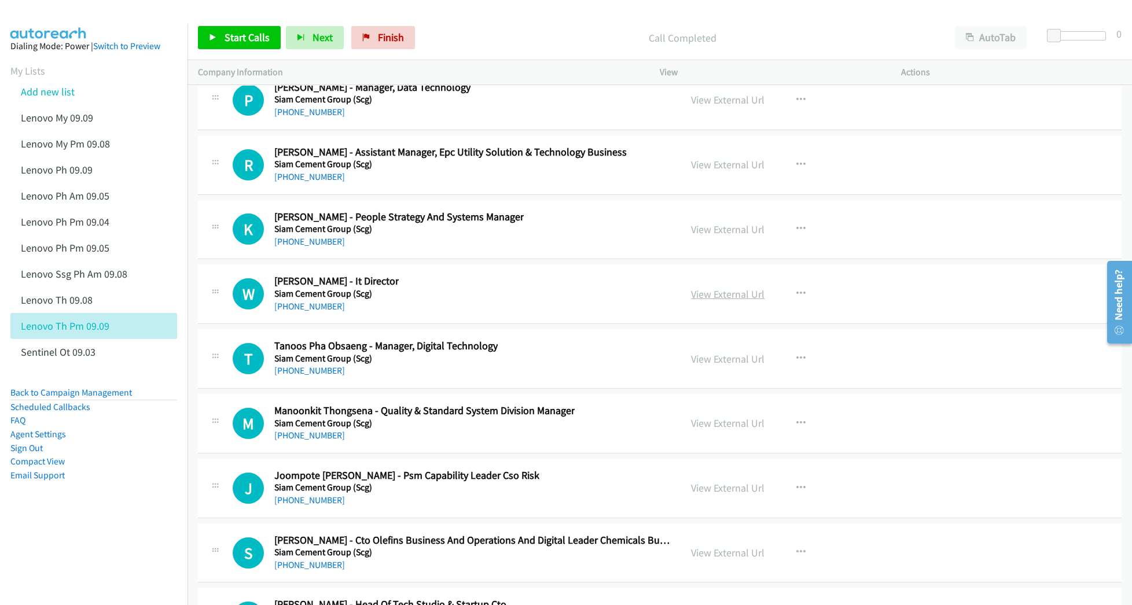
click at [732, 301] on link "View External Url" at bounding box center [727, 294] width 73 height 13
click at [716, 366] on link "View External Url" at bounding box center [727, 358] width 73 height 13
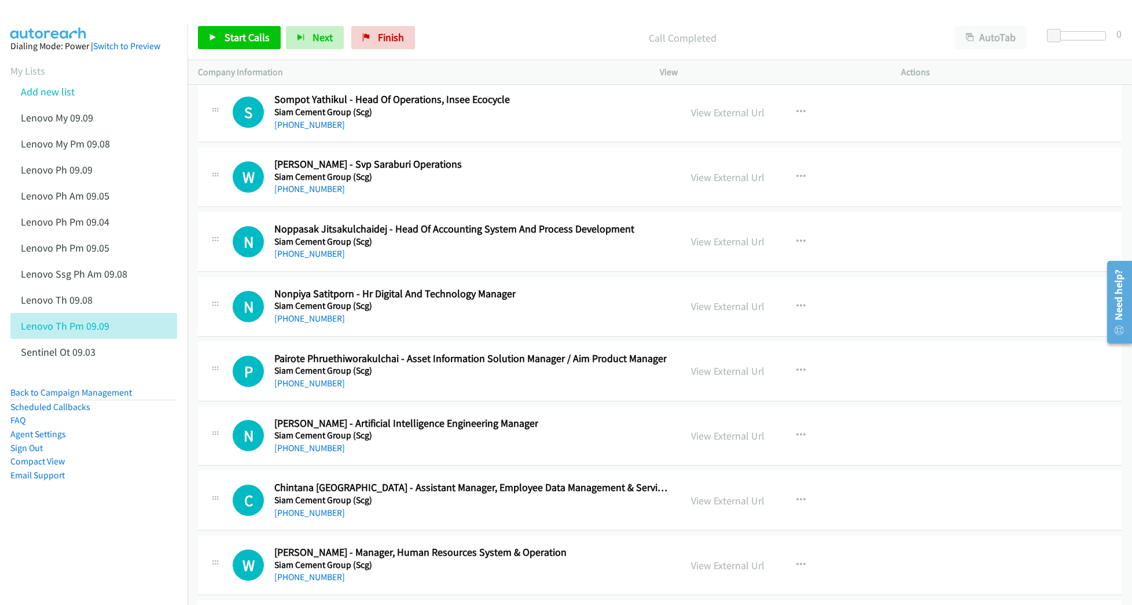
scroll to position [22603, 0]
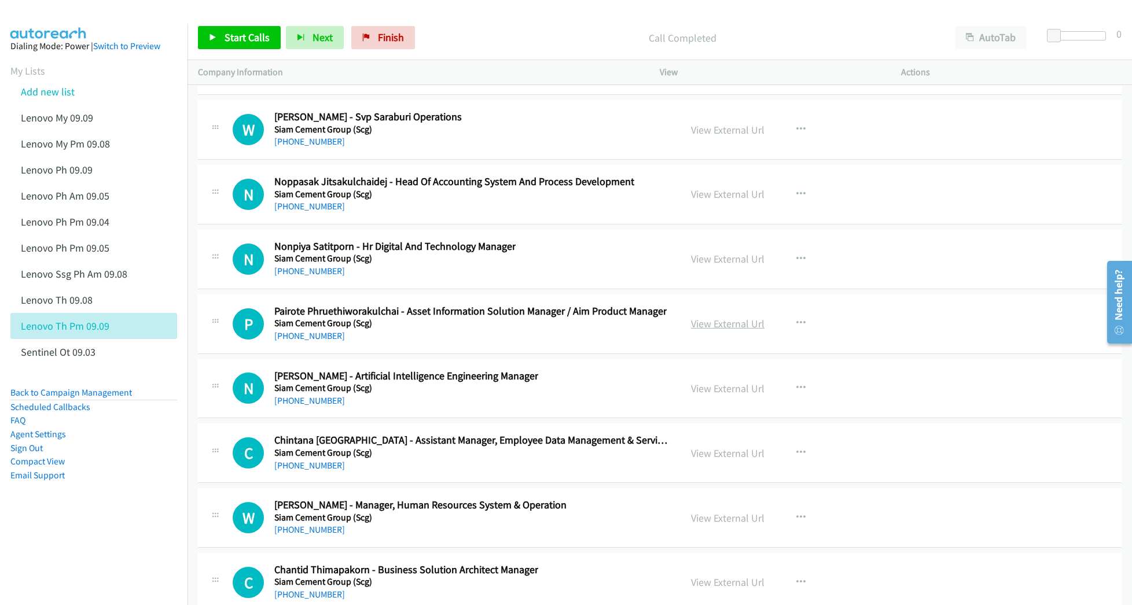
click at [714, 330] on link "View External Url" at bounding box center [727, 323] width 73 height 13
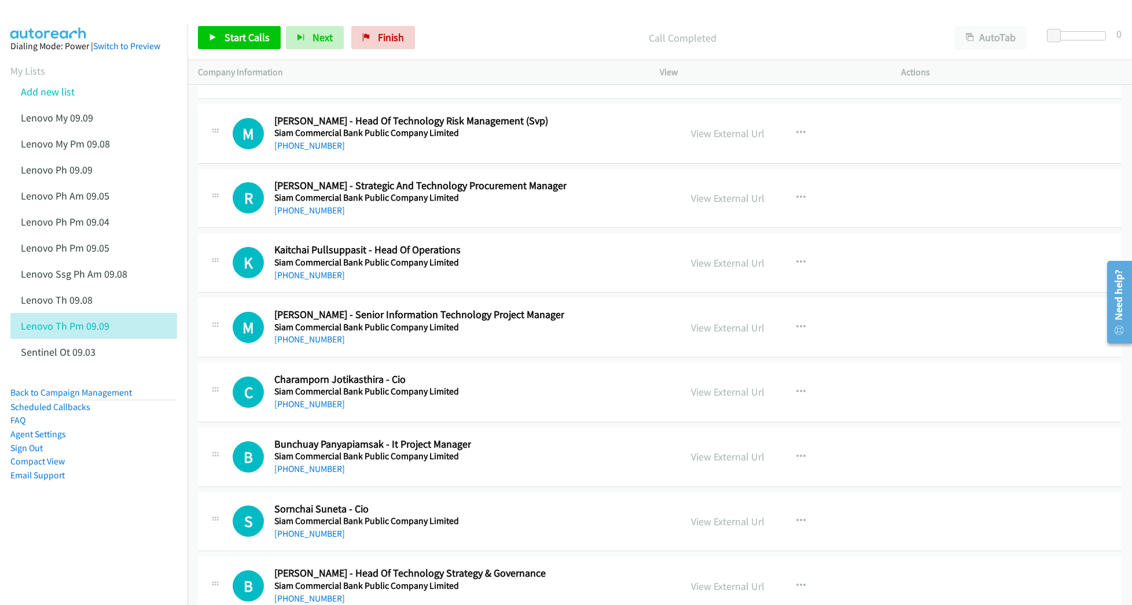
scroll to position [23838, 0]
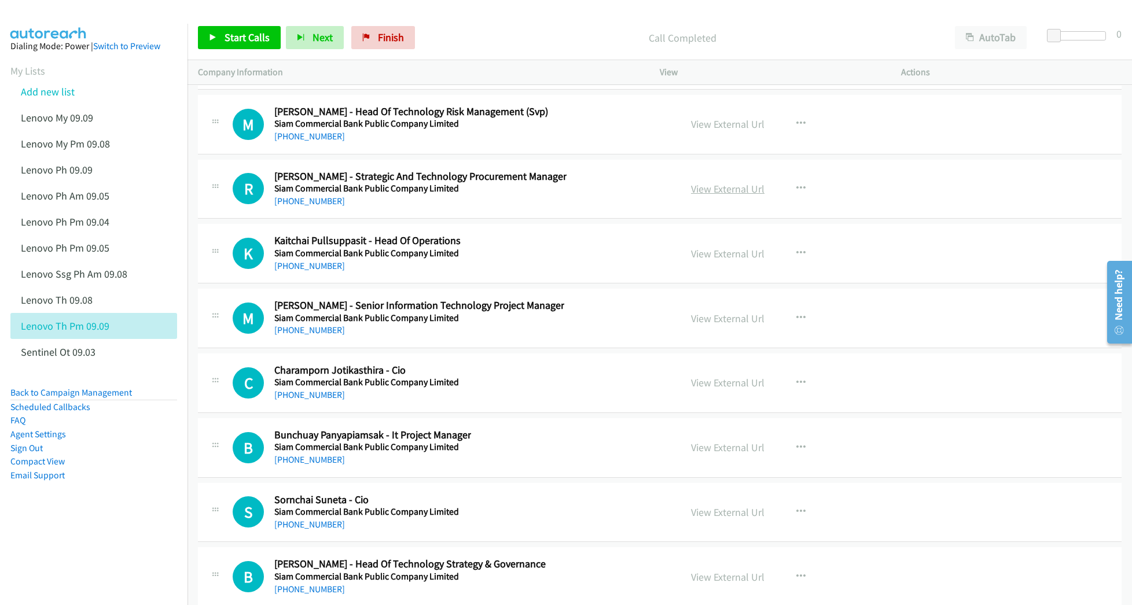
click at [720, 196] on link "View External Url" at bounding box center [727, 188] width 73 height 13
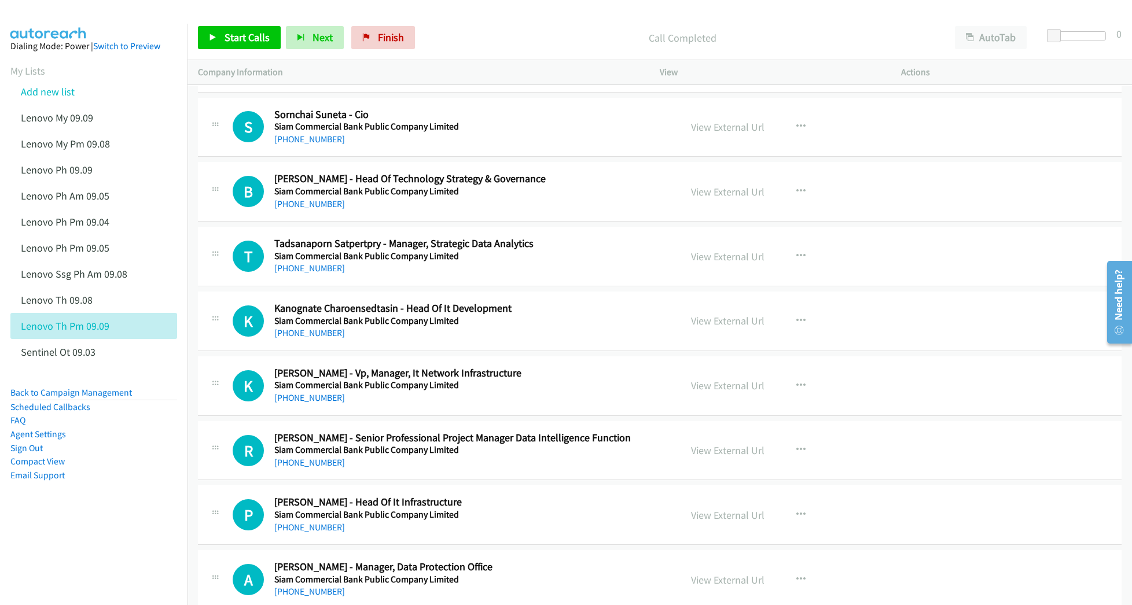
scroll to position [24301, 0]
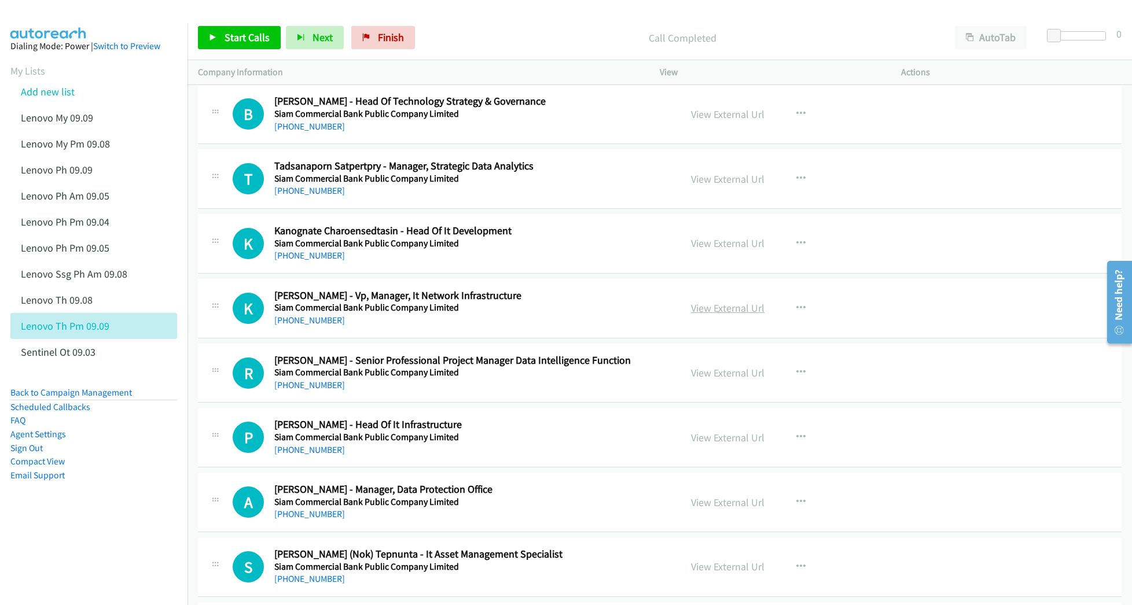
click at [700, 315] on link "View External Url" at bounding box center [727, 307] width 73 height 13
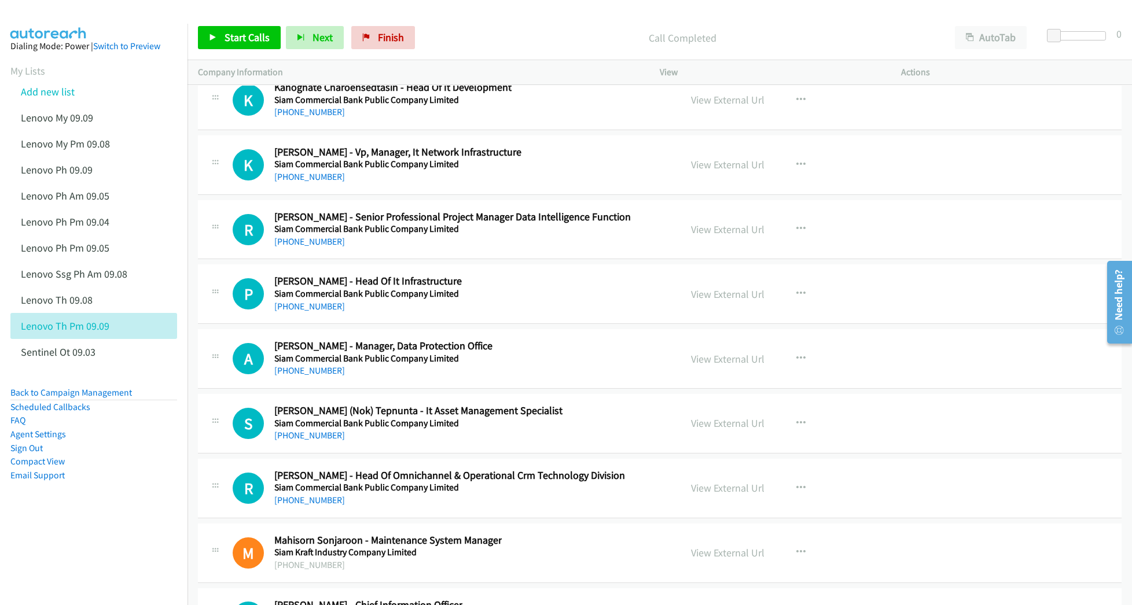
scroll to position [24455, 0]
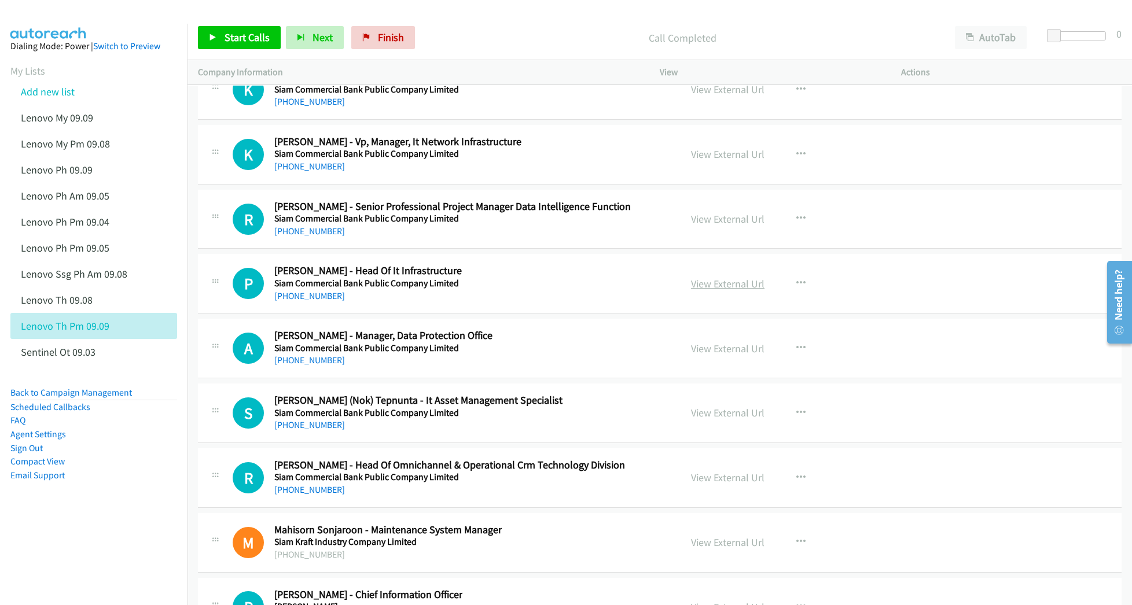
click at [718, 290] on link "View External Url" at bounding box center [727, 283] width 73 height 13
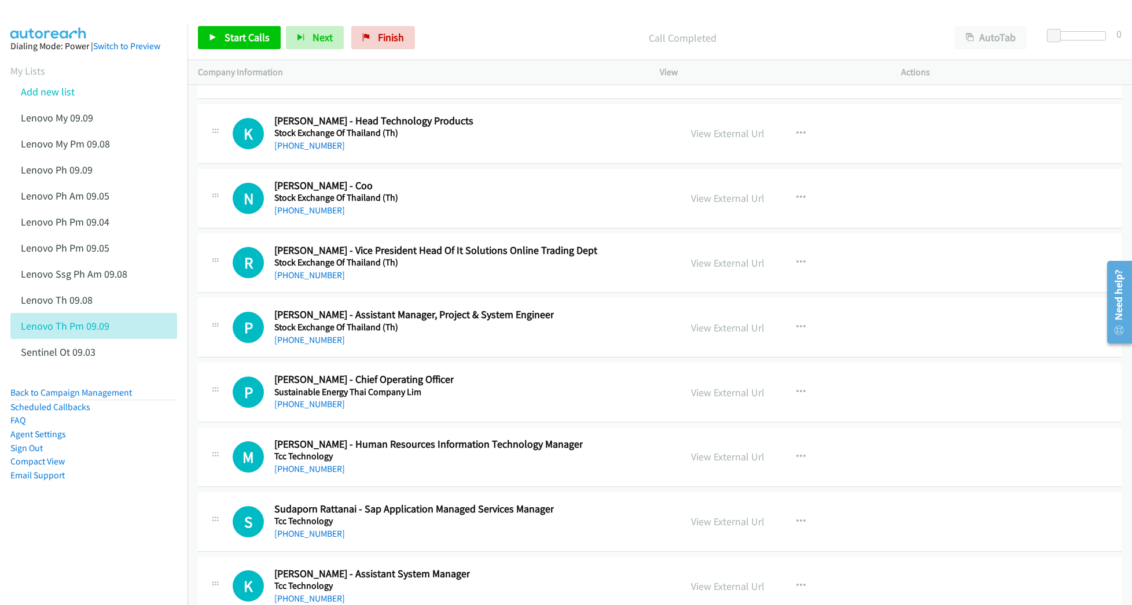
scroll to position [25843, 0]
